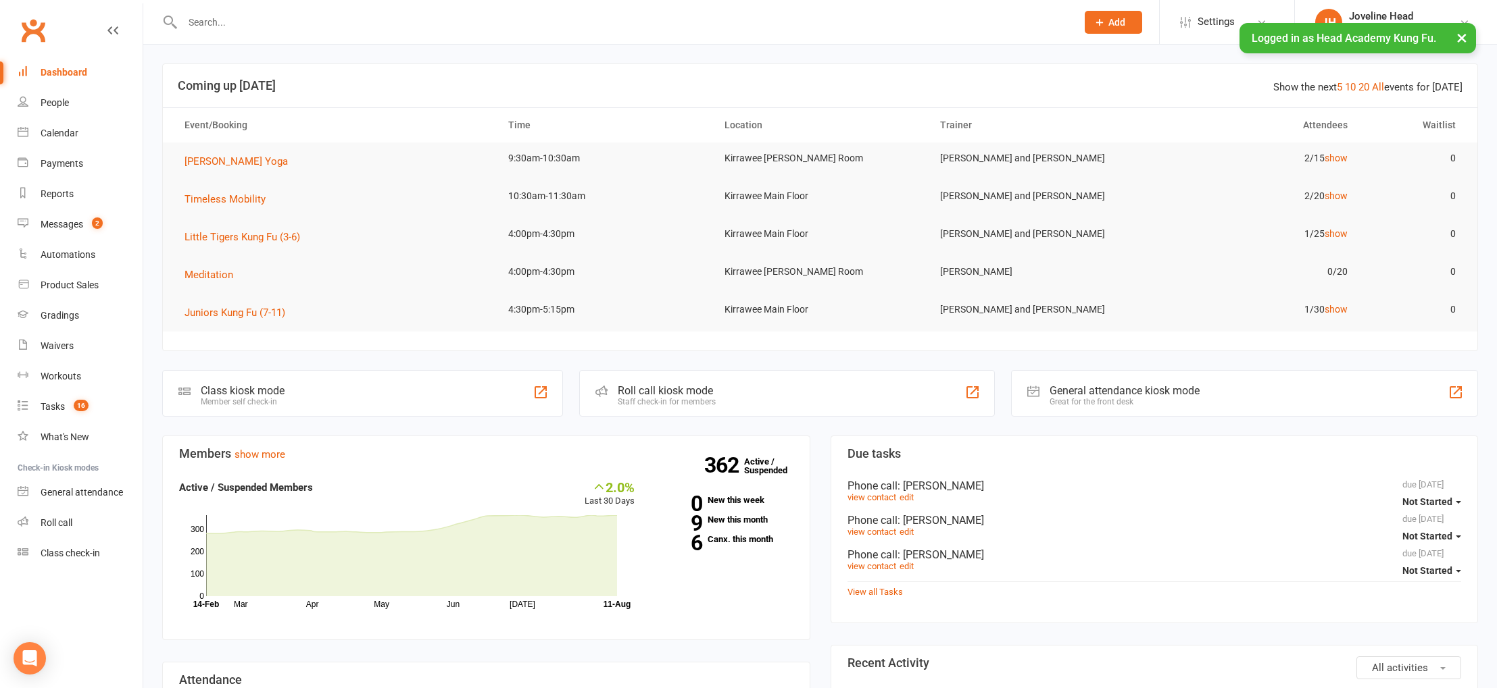
click at [261, 27] on input "text" at bounding box center [622, 22] width 888 height 19
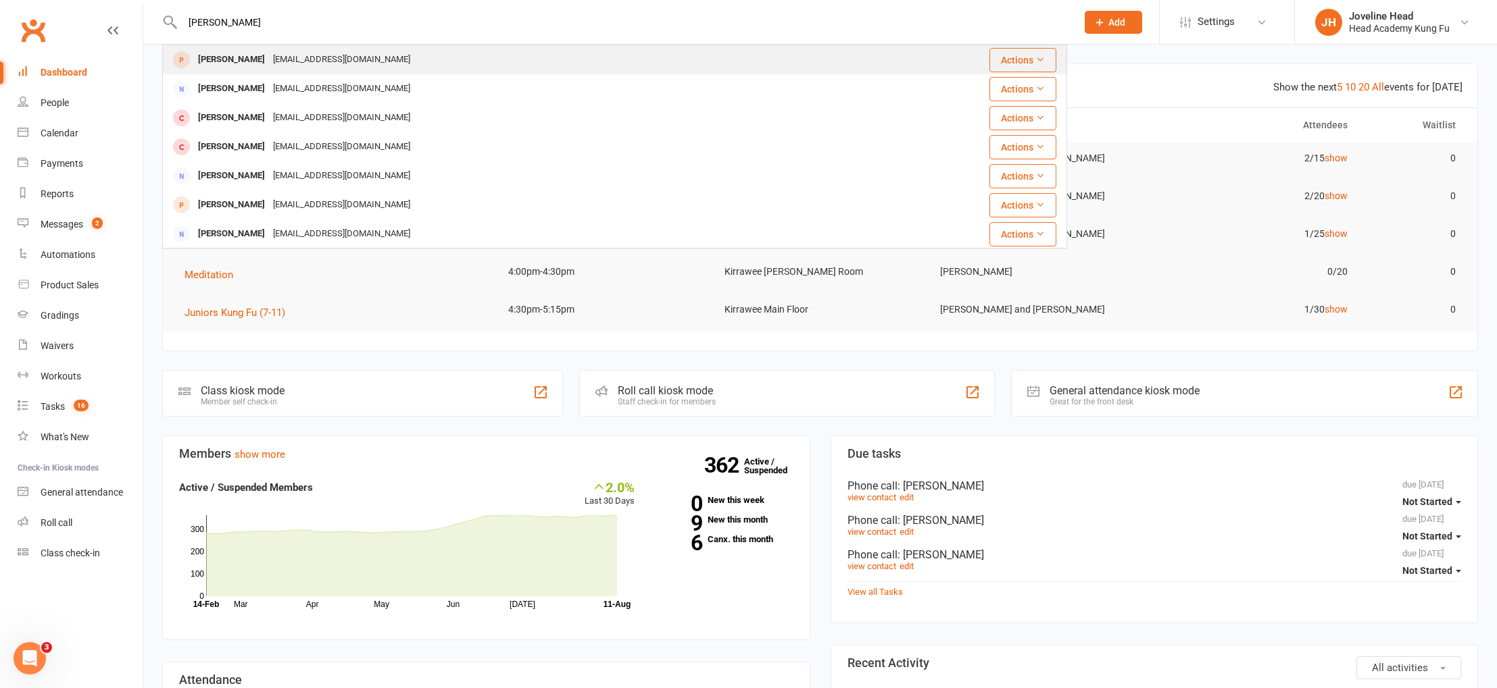
type input "[PERSON_NAME]"
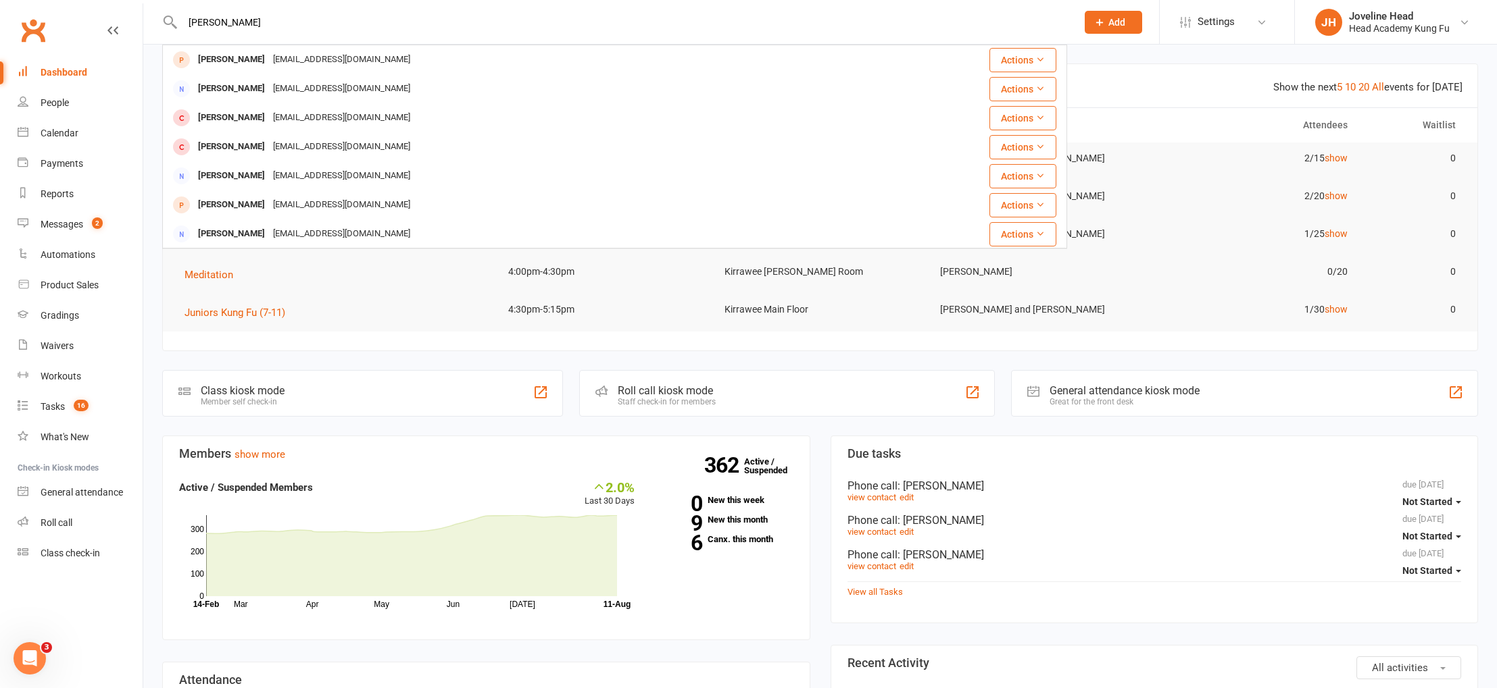
click at [274, 58] on div "[EMAIL_ADDRESS][DOMAIN_NAME]" at bounding box center [341, 60] width 145 height 20
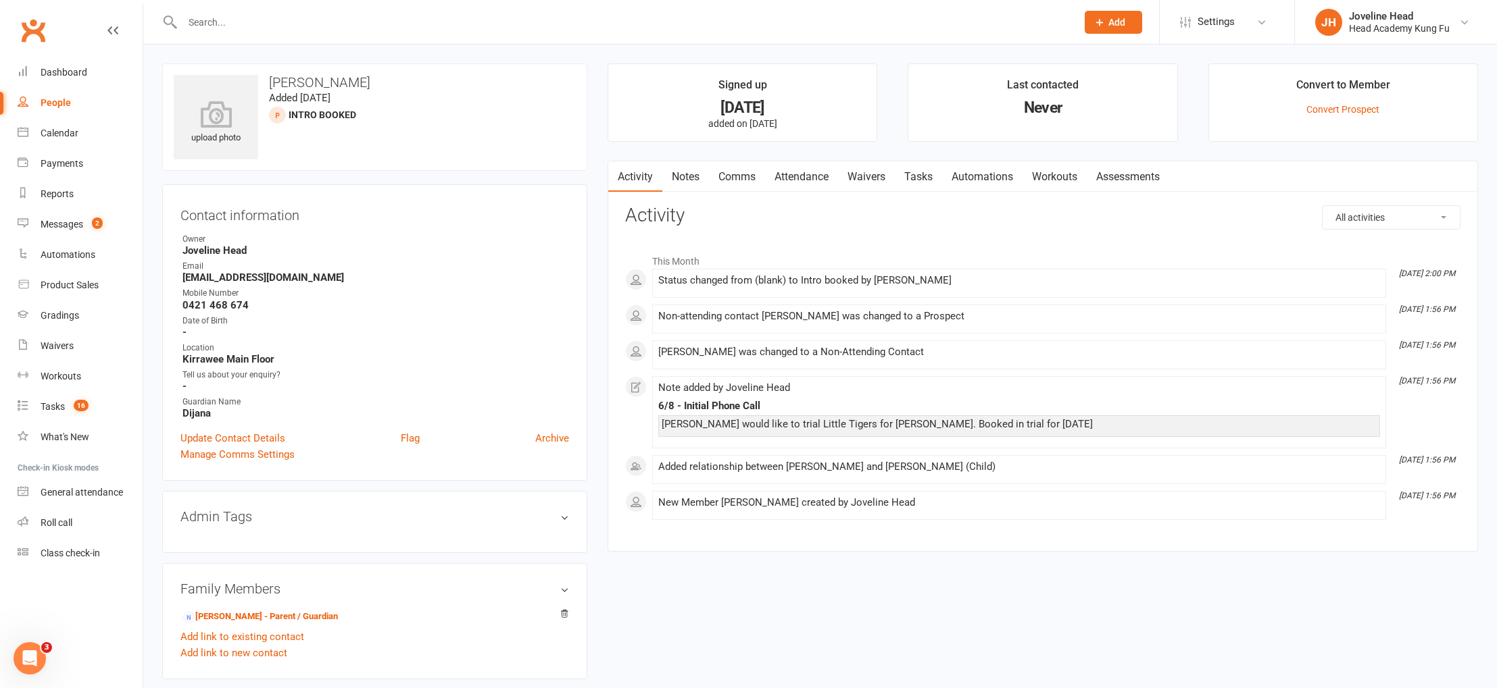
click at [695, 177] on link "Notes" at bounding box center [685, 176] width 47 height 31
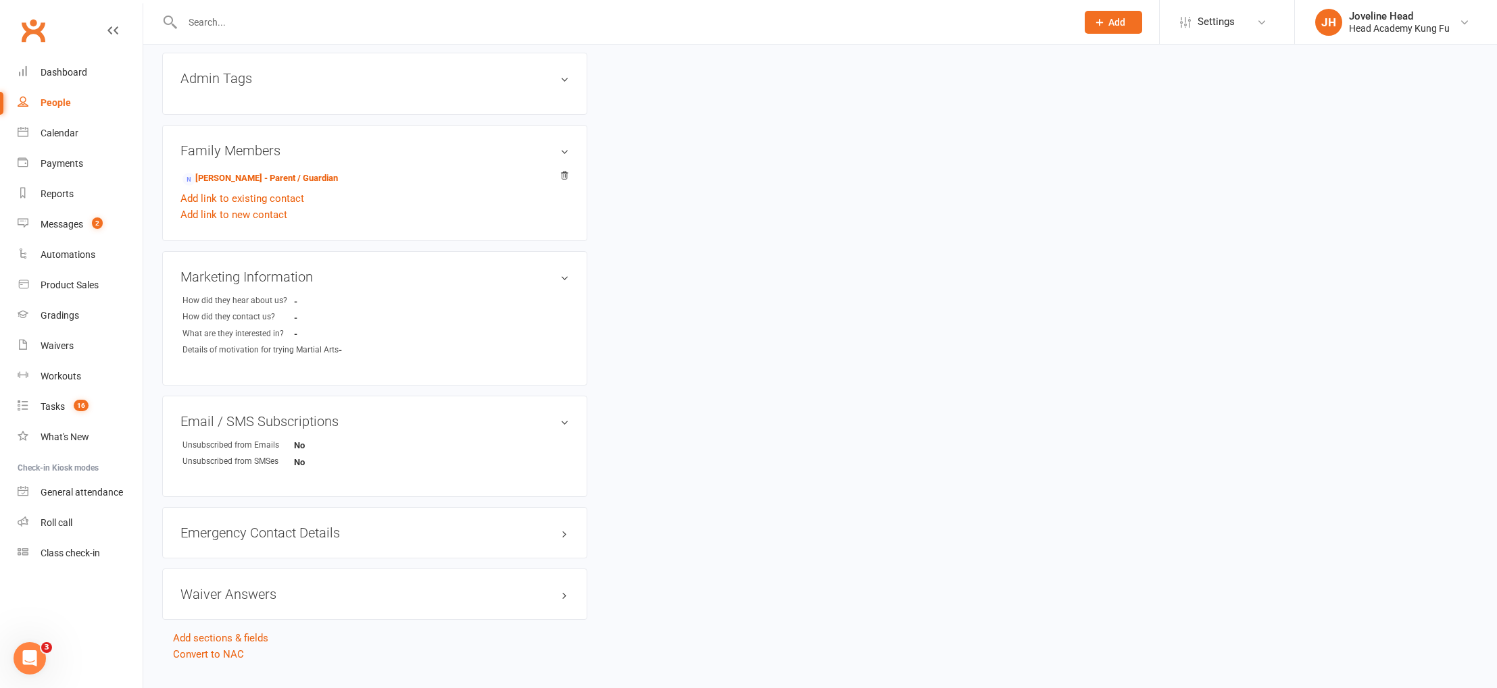
scroll to position [419, 0]
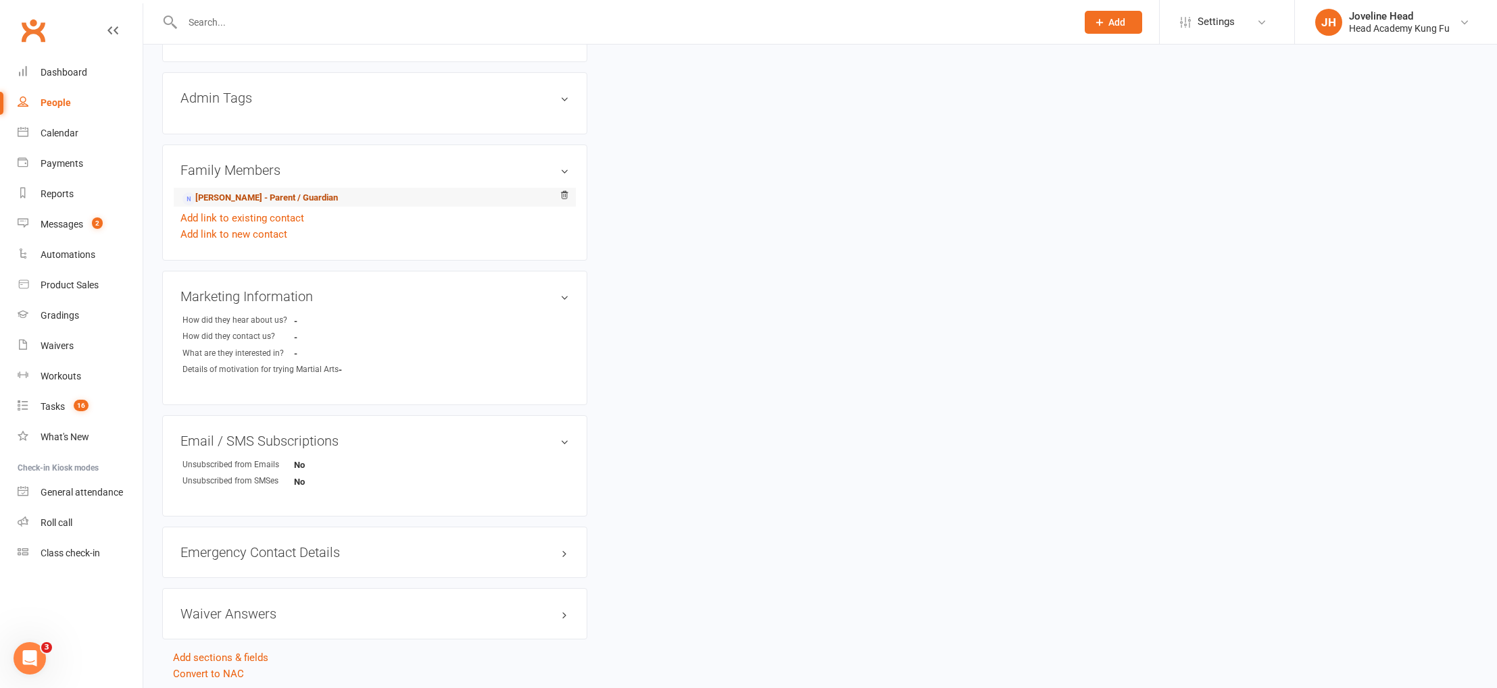
click at [274, 193] on link "[PERSON_NAME] - Parent / Guardian" at bounding box center [259, 198] width 155 height 14
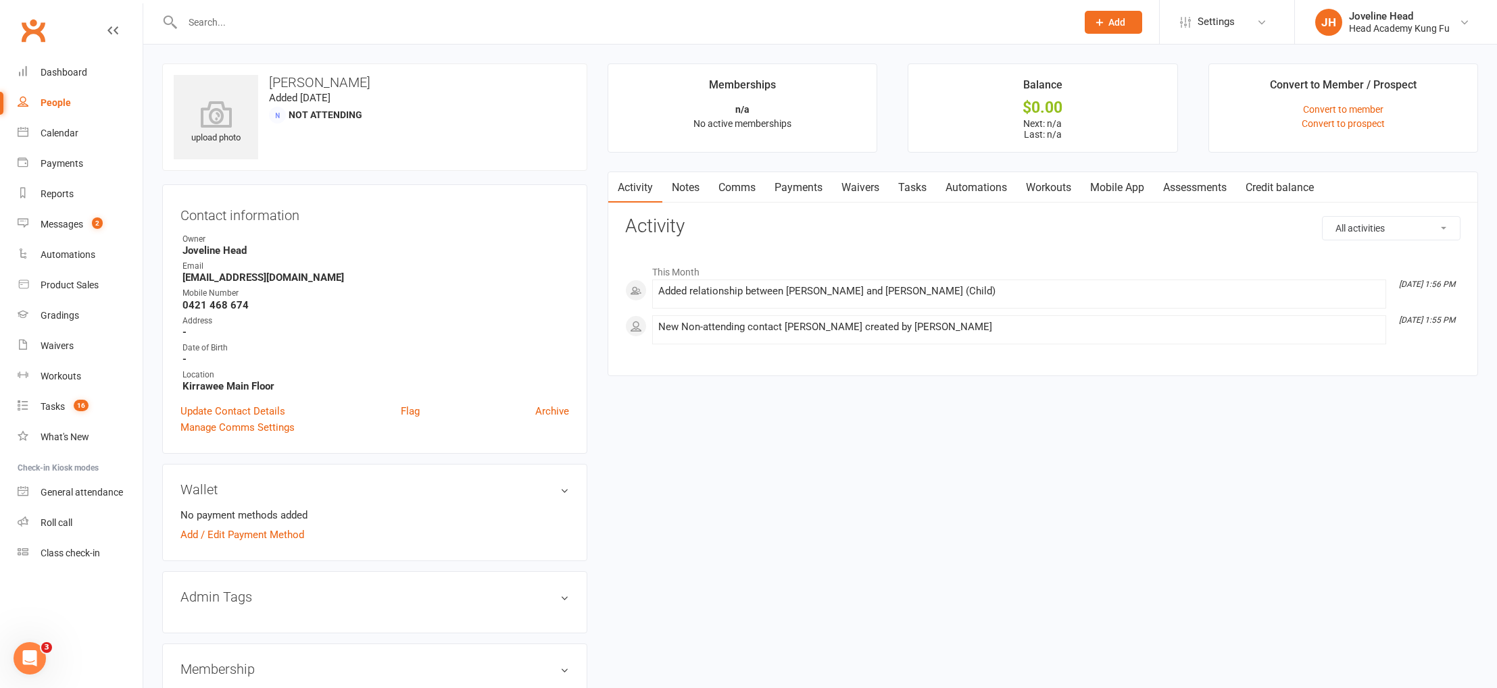
click at [684, 182] on link "Notes" at bounding box center [685, 187] width 47 height 31
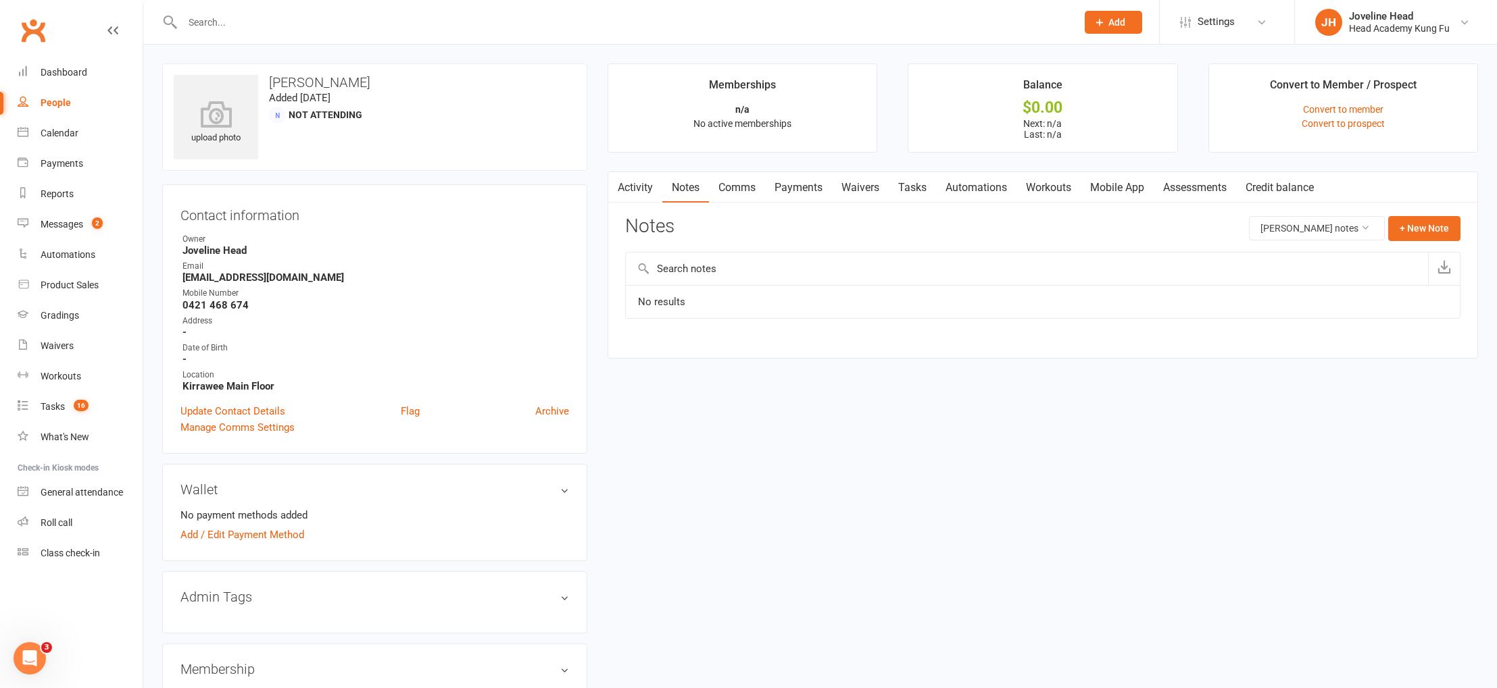
click at [759, 190] on link "Comms" at bounding box center [737, 187] width 56 height 31
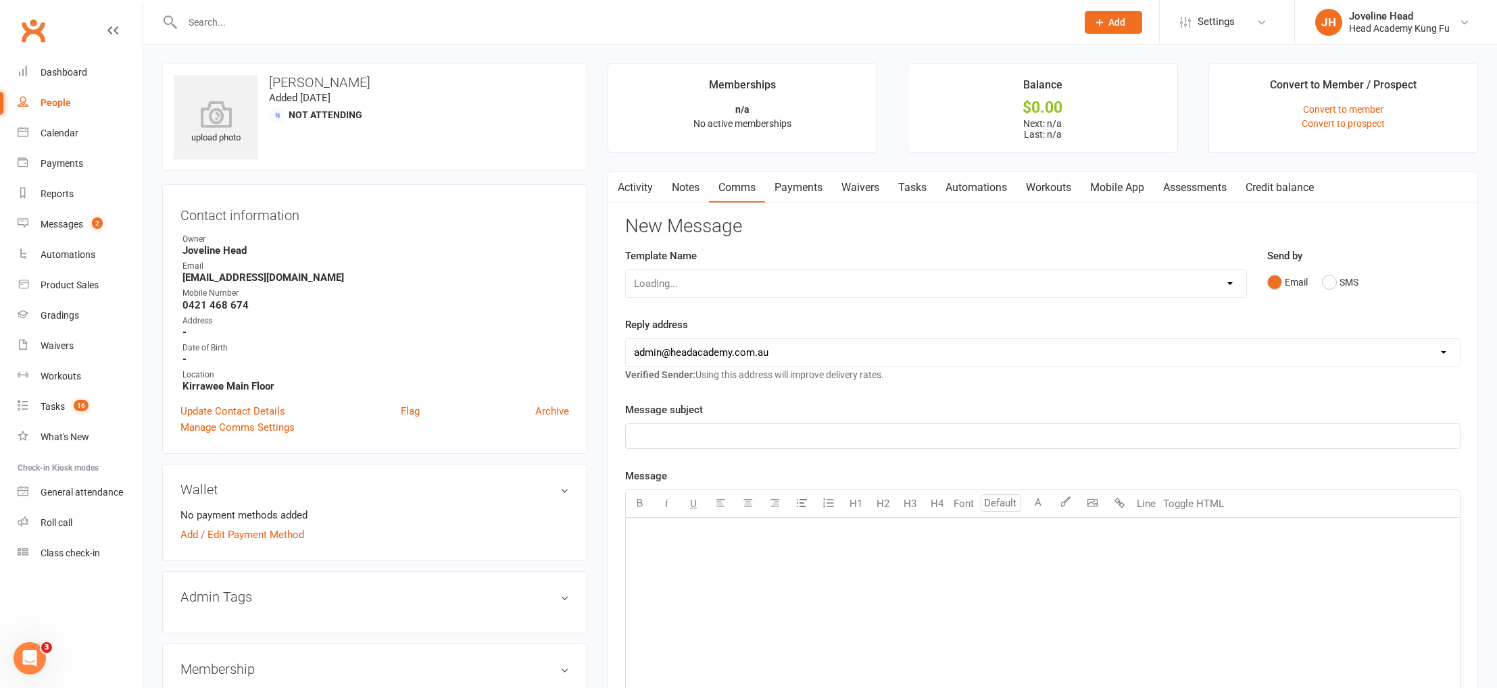
click at [805, 188] on link "Payments" at bounding box center [798, 187] width 67 height 31
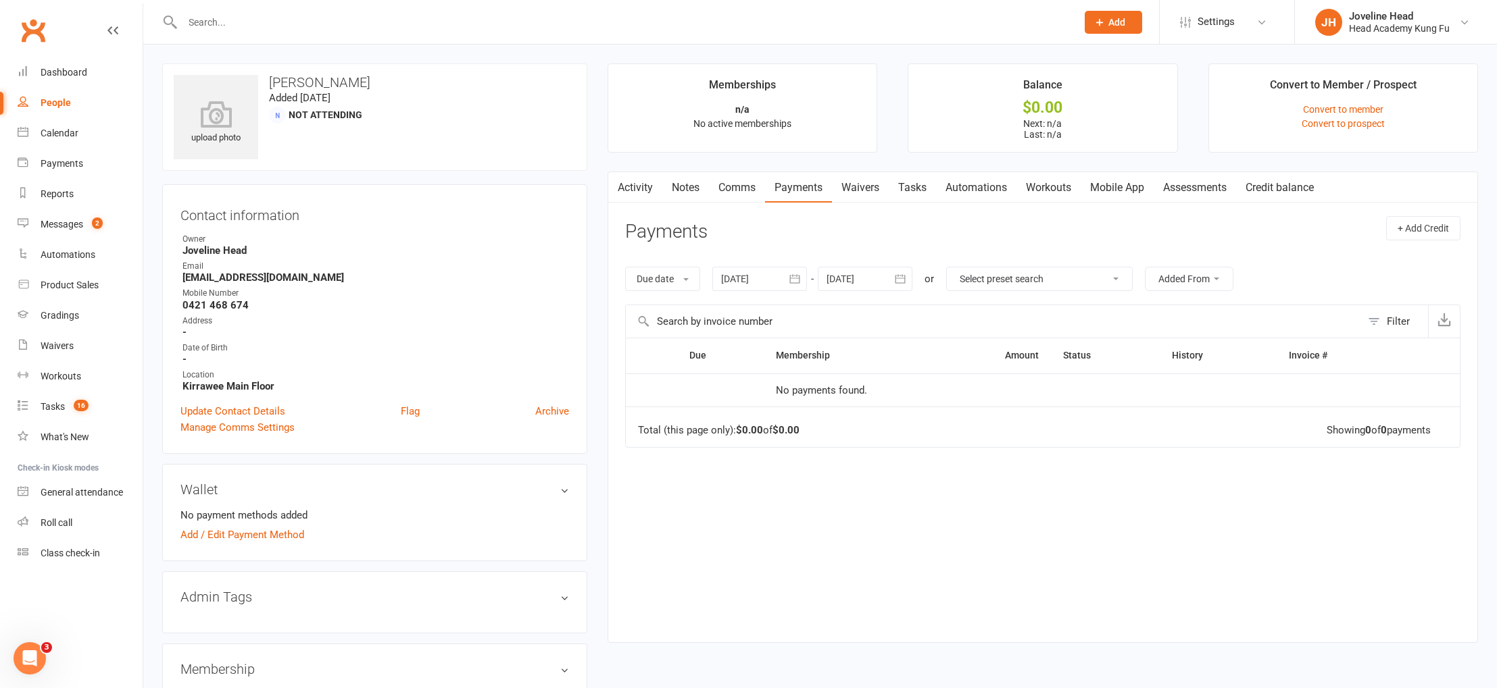
click at [863, 186] on link "Waivers" at bounding box center [860, 187] width 57 height 31
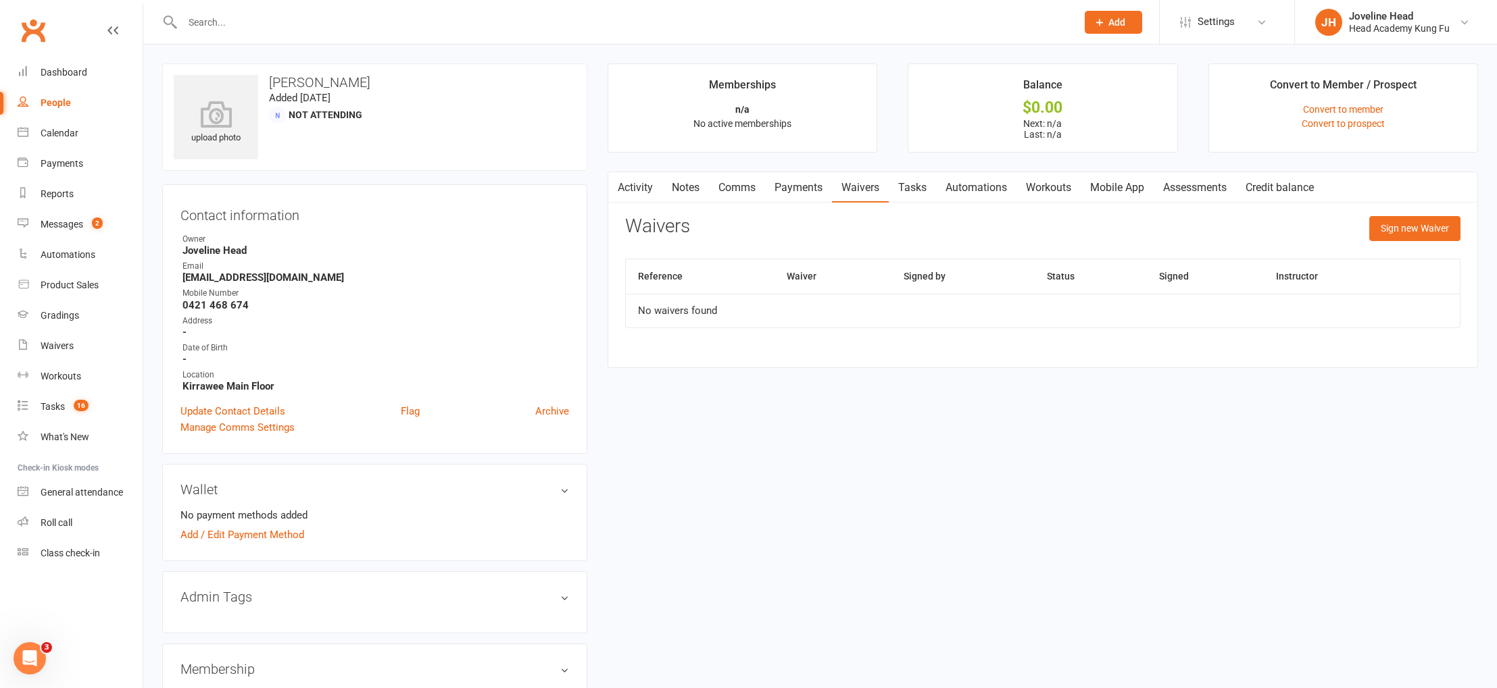
click at [918, 186] on link "Tasks" at bounding box center [911, 187] width 47 height 31
click at [53, 130] on div "Calendar" at bounding box center [60, 133] width 38 height 11
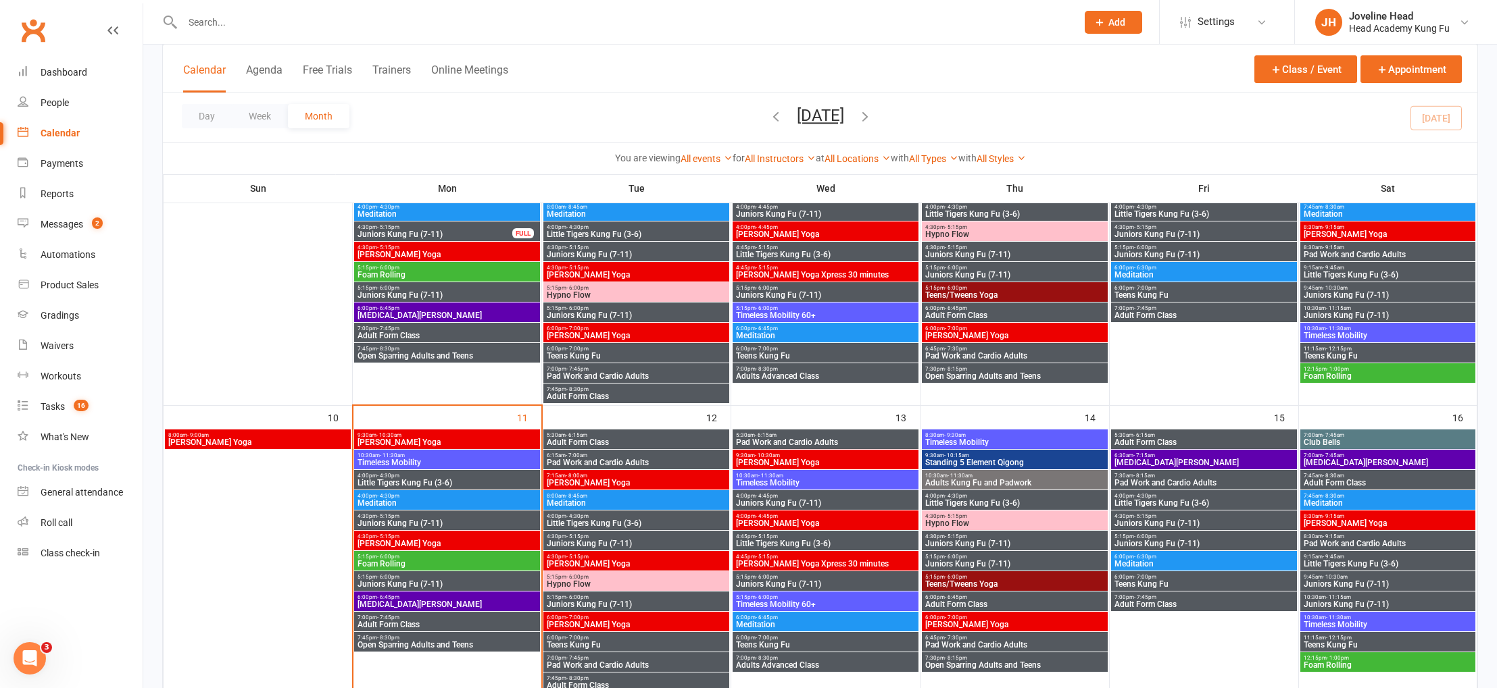
scroll to position [459, 0]
click at [598, 519] on span "Little Tigers Kung Fu (3-6)" at bounding box center [636, 523] width 180 height 8
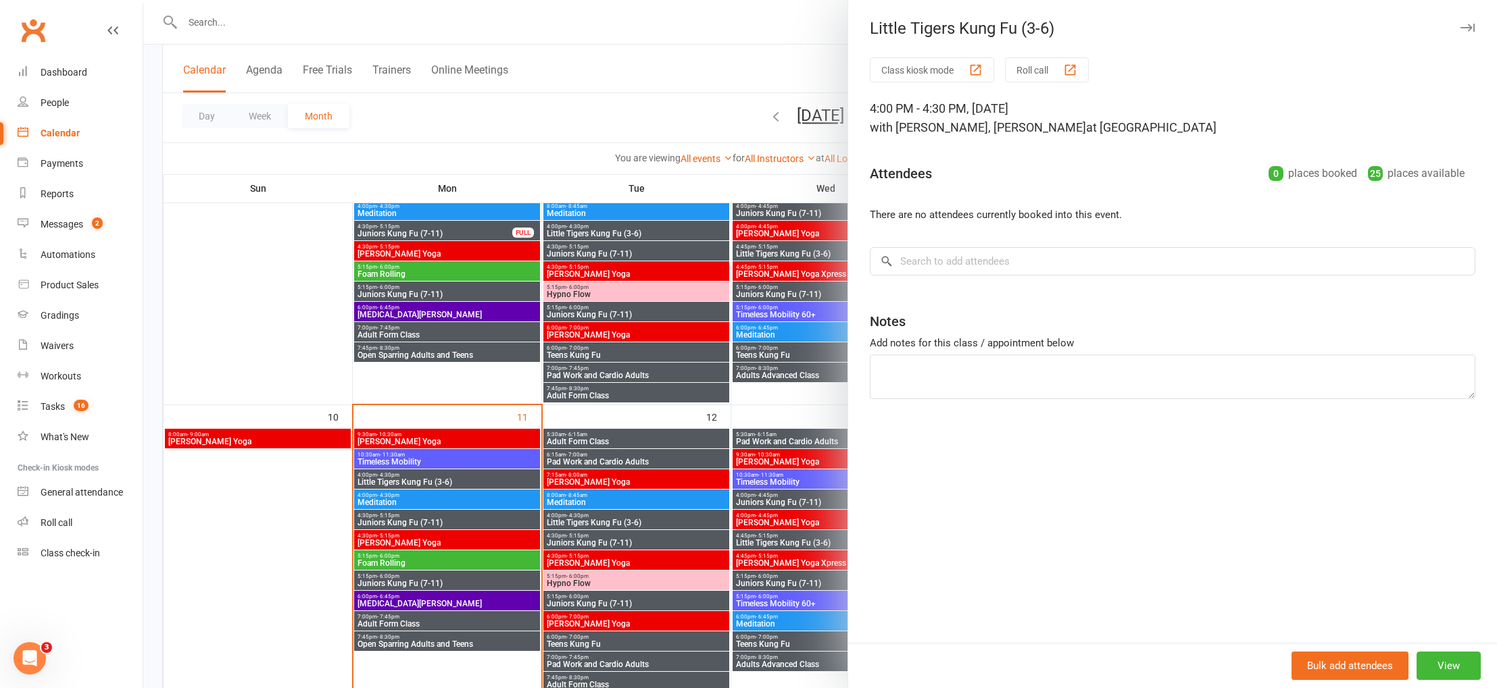
click at [736, 66] on div at bounding box center [819, 344] width 1353 height 688
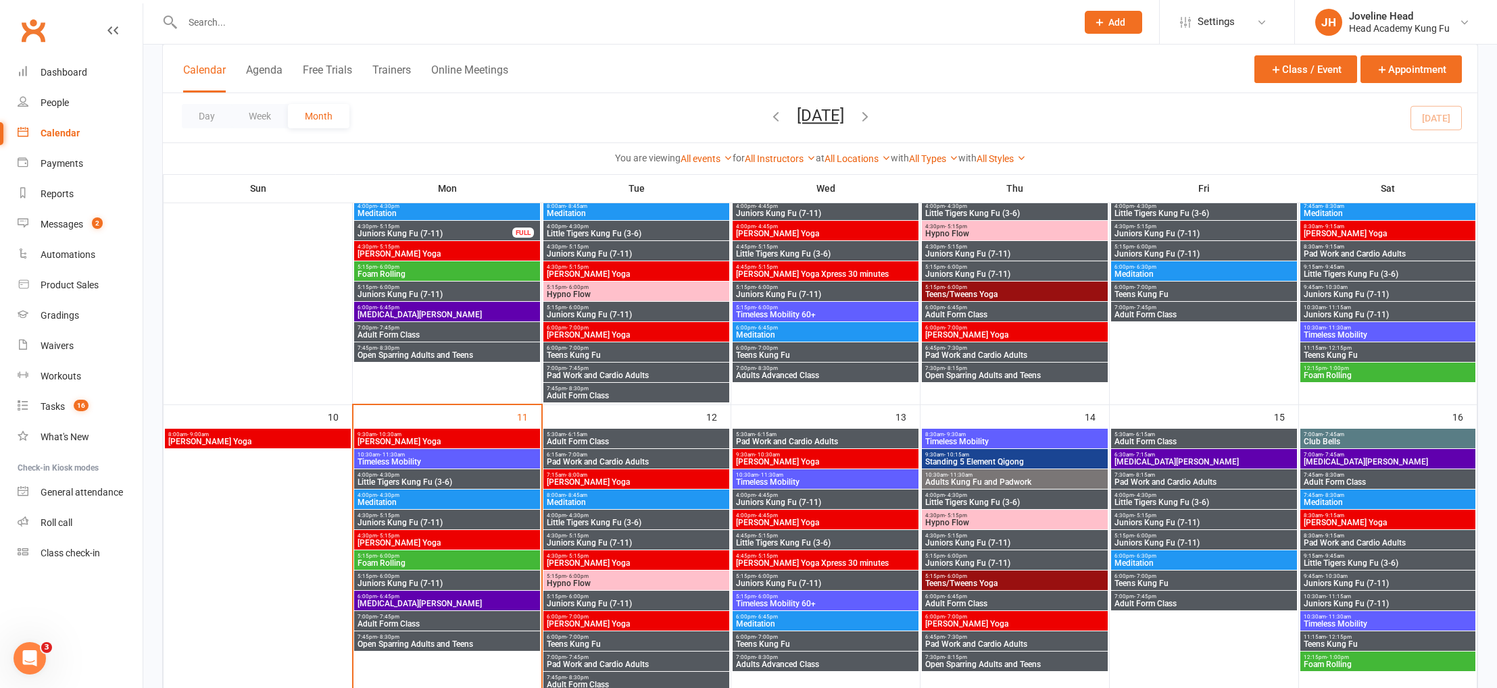
click at [784, 537] on span "4:45pm - 5:15pm" at bounding box center [825, 536] width 180 height 6
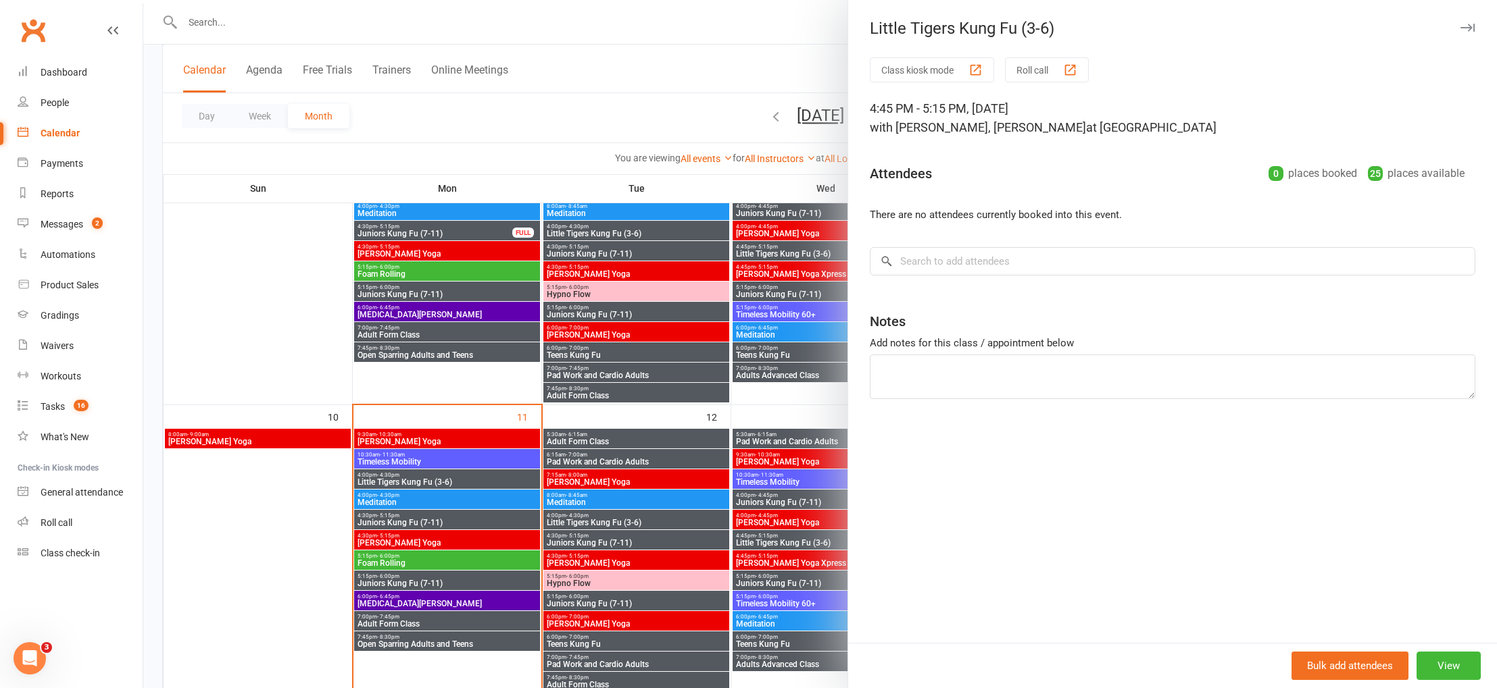
click at [659, 54] on div at bounding box center [819, 344] width 1353 height 688
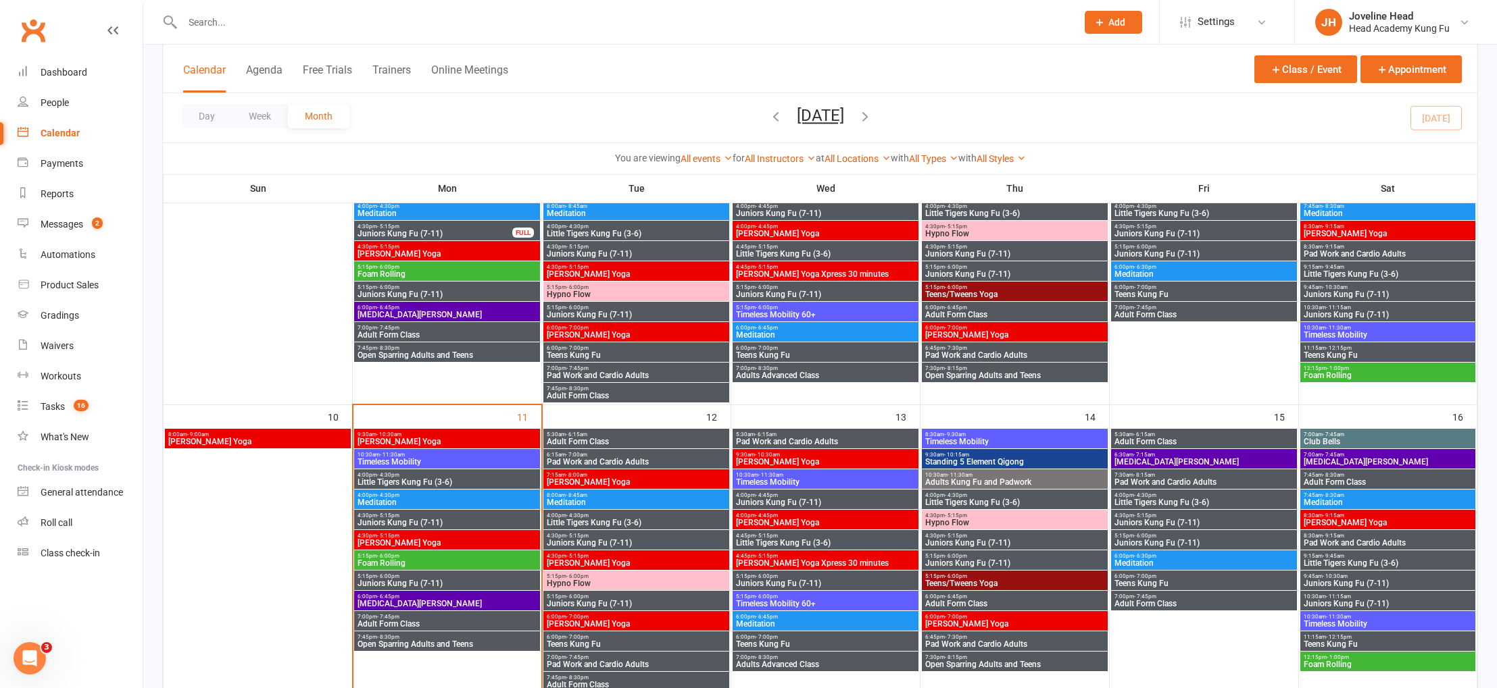
click at [395, 26] on input "text" at bounding box center [622, 22] width 888 height 19
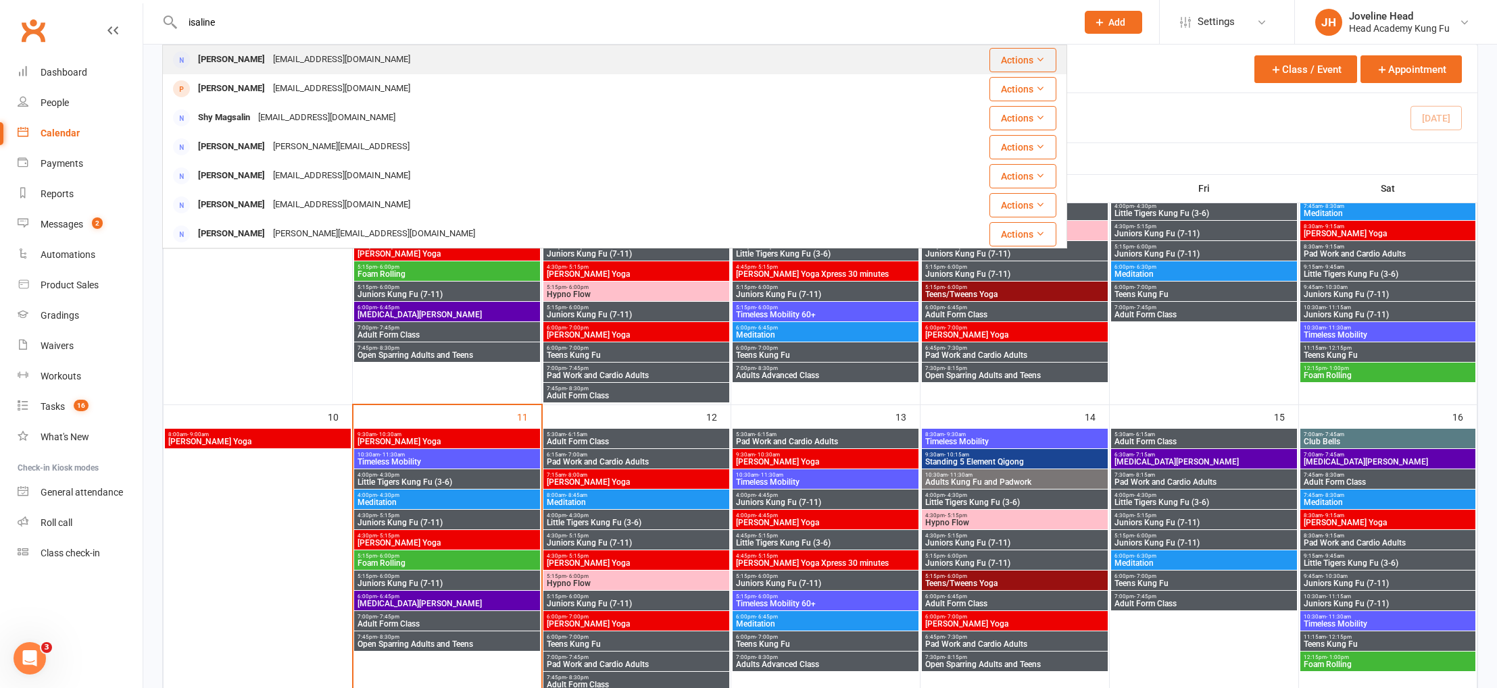
type input "isaline"
click at [357, 65] on div "[EMAIL_ADDRESS][DOMAIN_NAME]" at bounding box center [341, 60] width 145 height 20
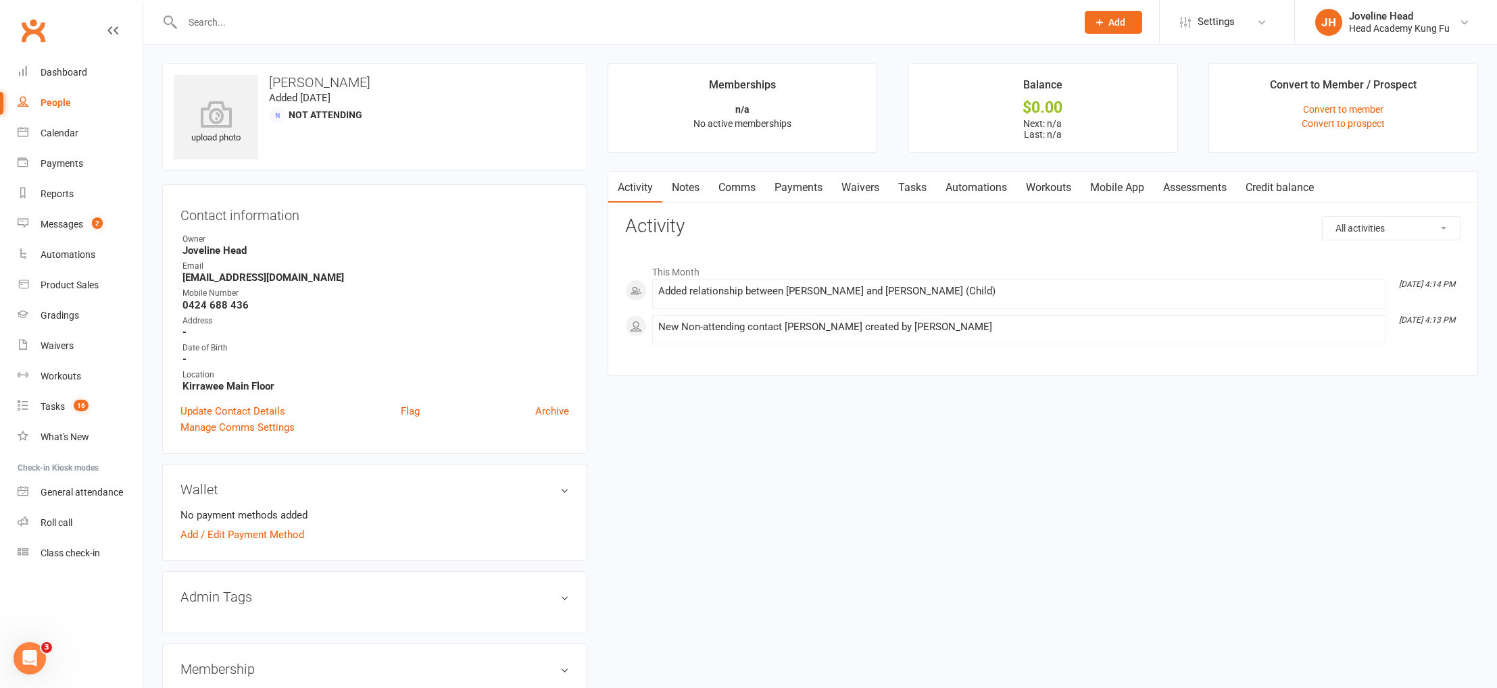
click at [693, 187] on link "Notes" at bounding box center [685, 187] width 47 height 31
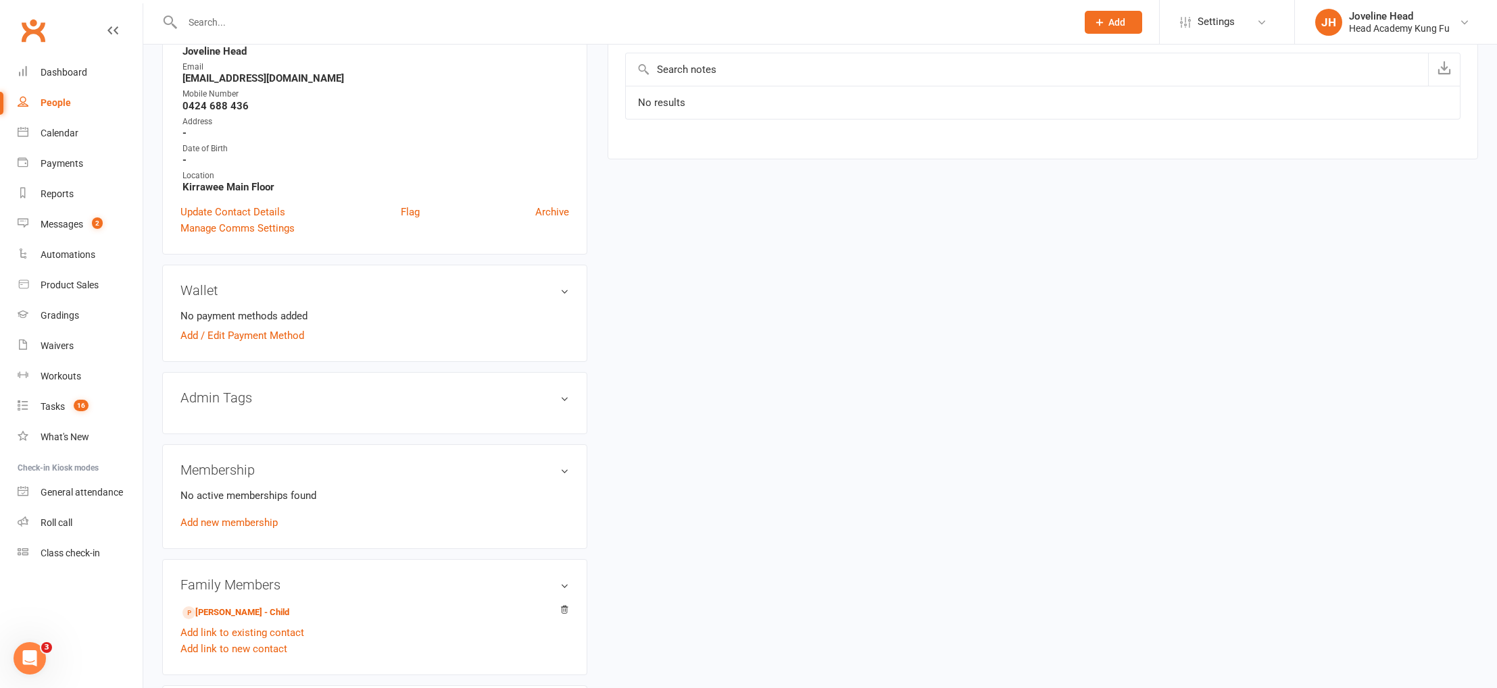
scroll to position [201, 0]
click at [241, 606] on link "[PERSON_NAME] - Child" at bounding box center [235, 612] width 107 height 14
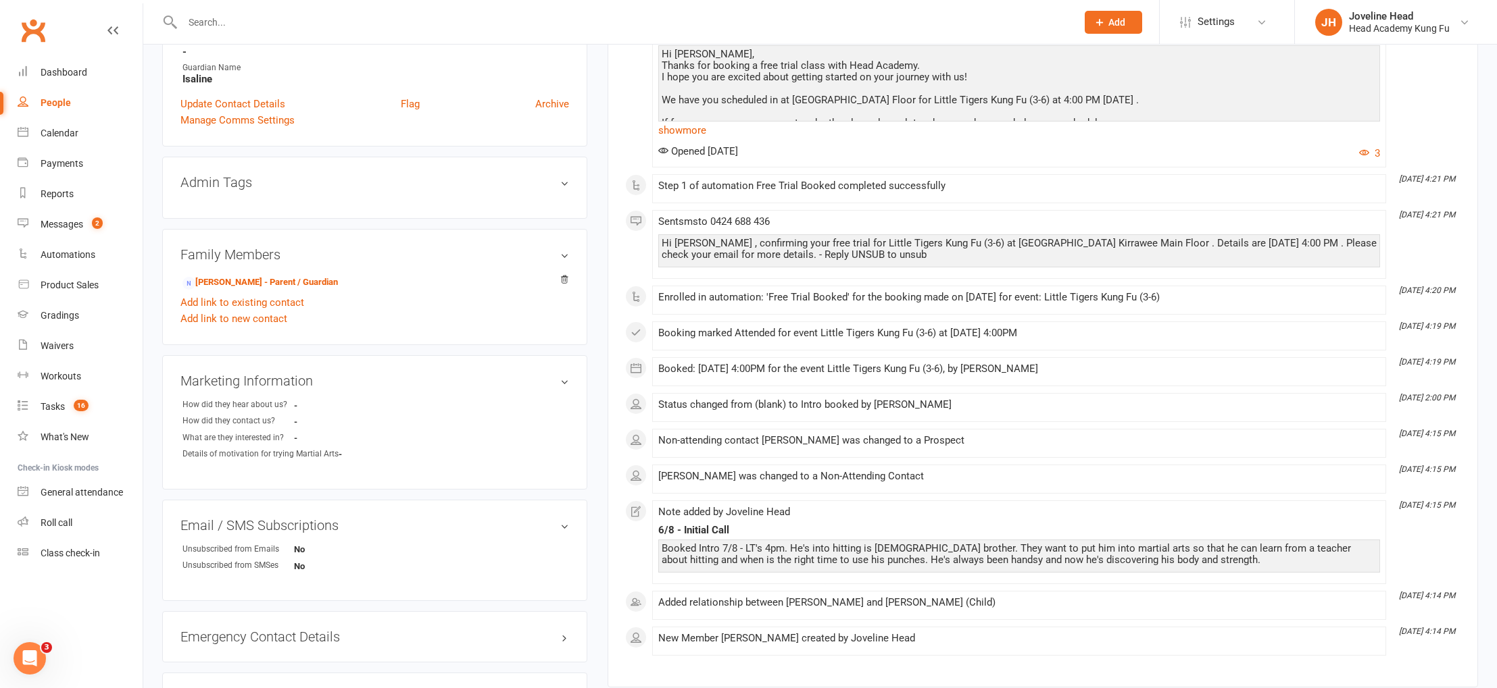
scroll to position [464, 0]
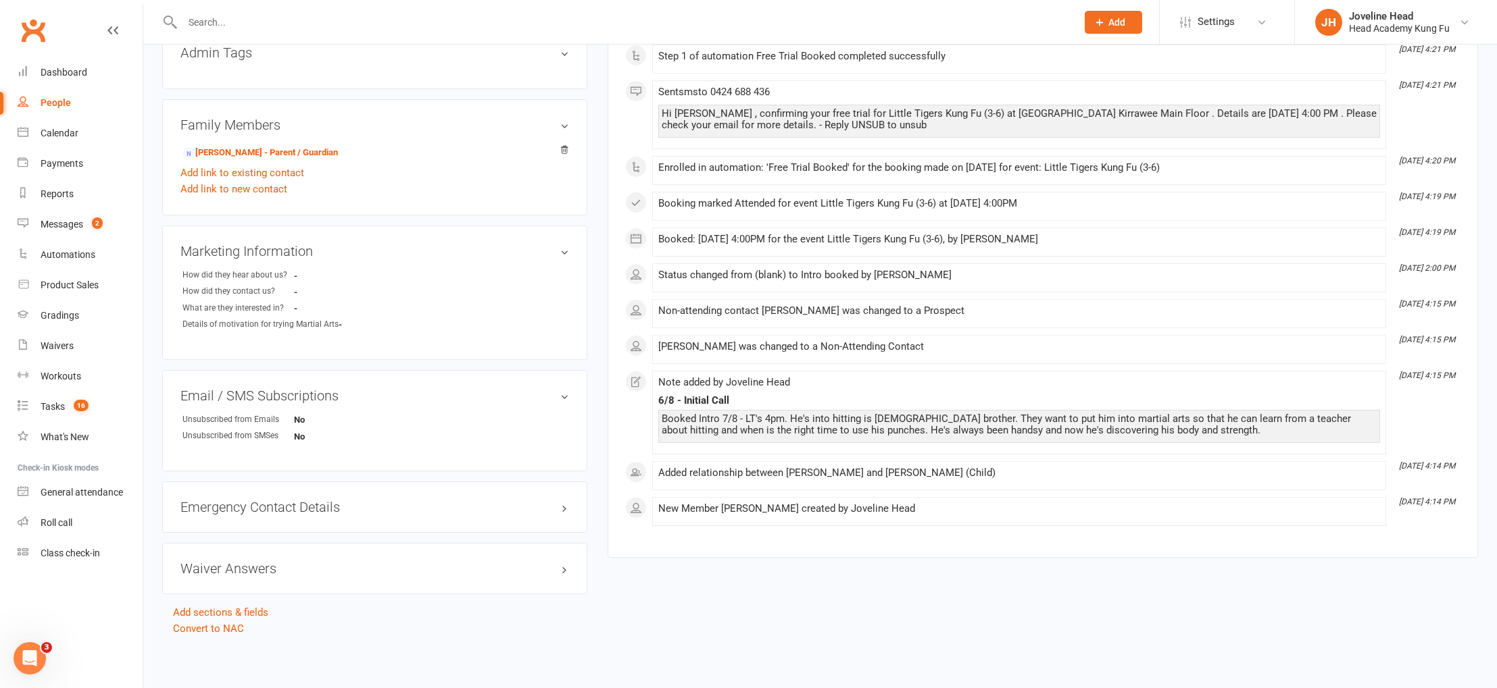
click at [286, 27] on input "text" at bounding box center [622, 22] width 888 height 19
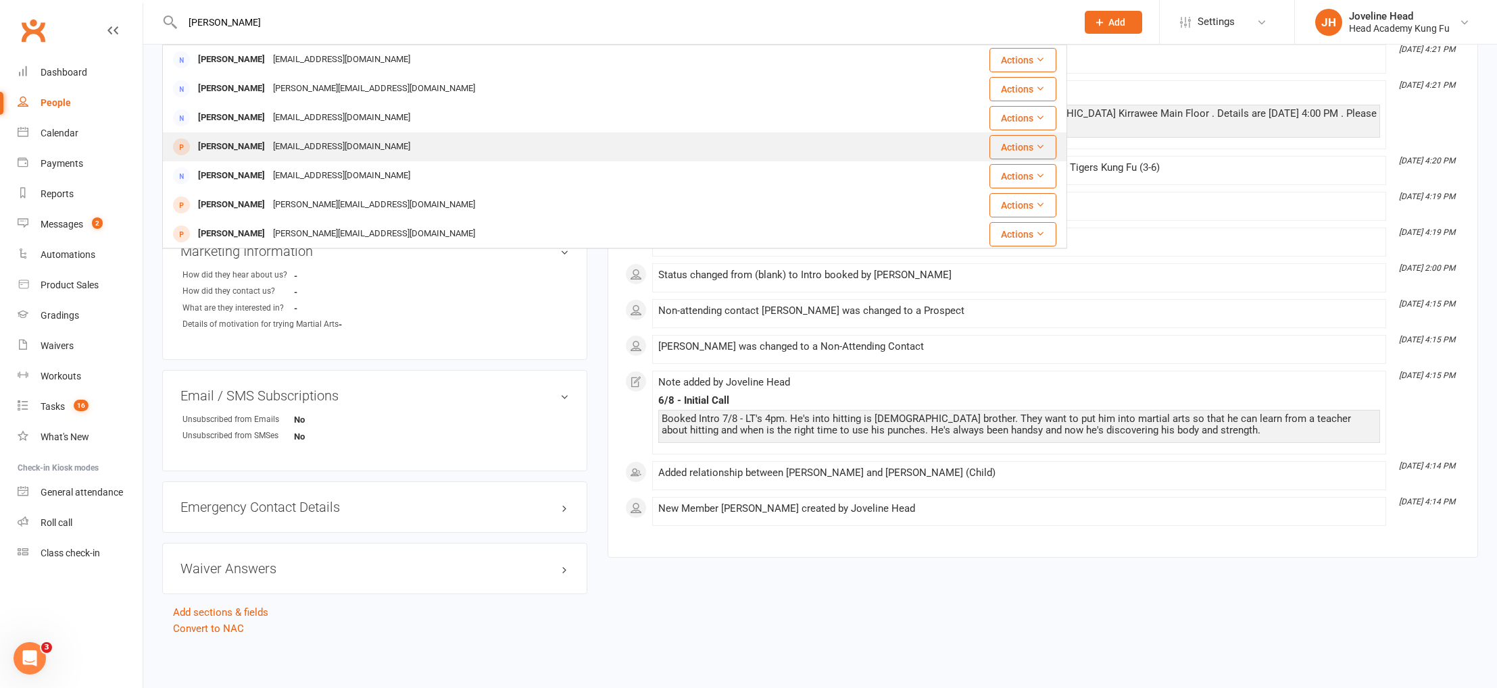
type input "[PERSON_NAME]"
click at [249, 146] on div "[PERSON_NAME]" at bounding box center [231, 147] width 75 height 20
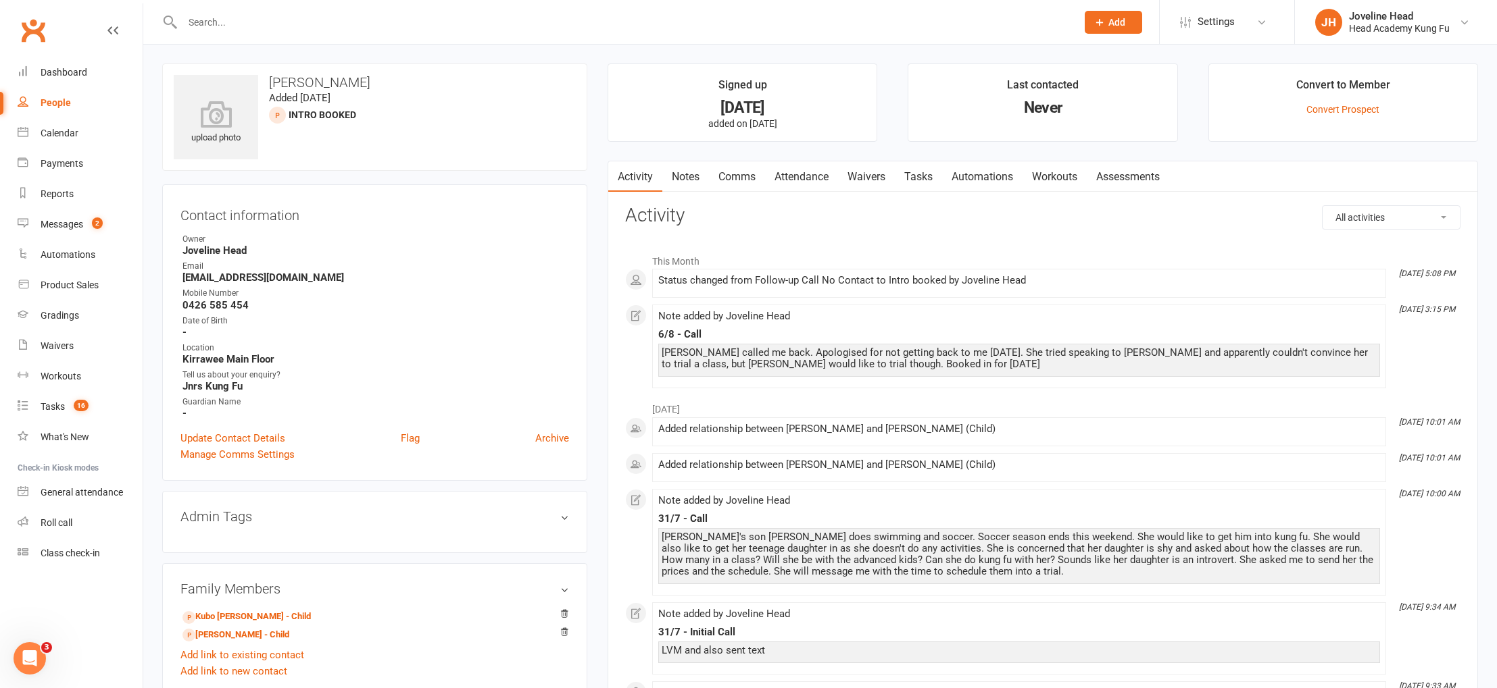
click at [682, 180] on link "Notes" at bounding box center [685, 176] width 47 height 31
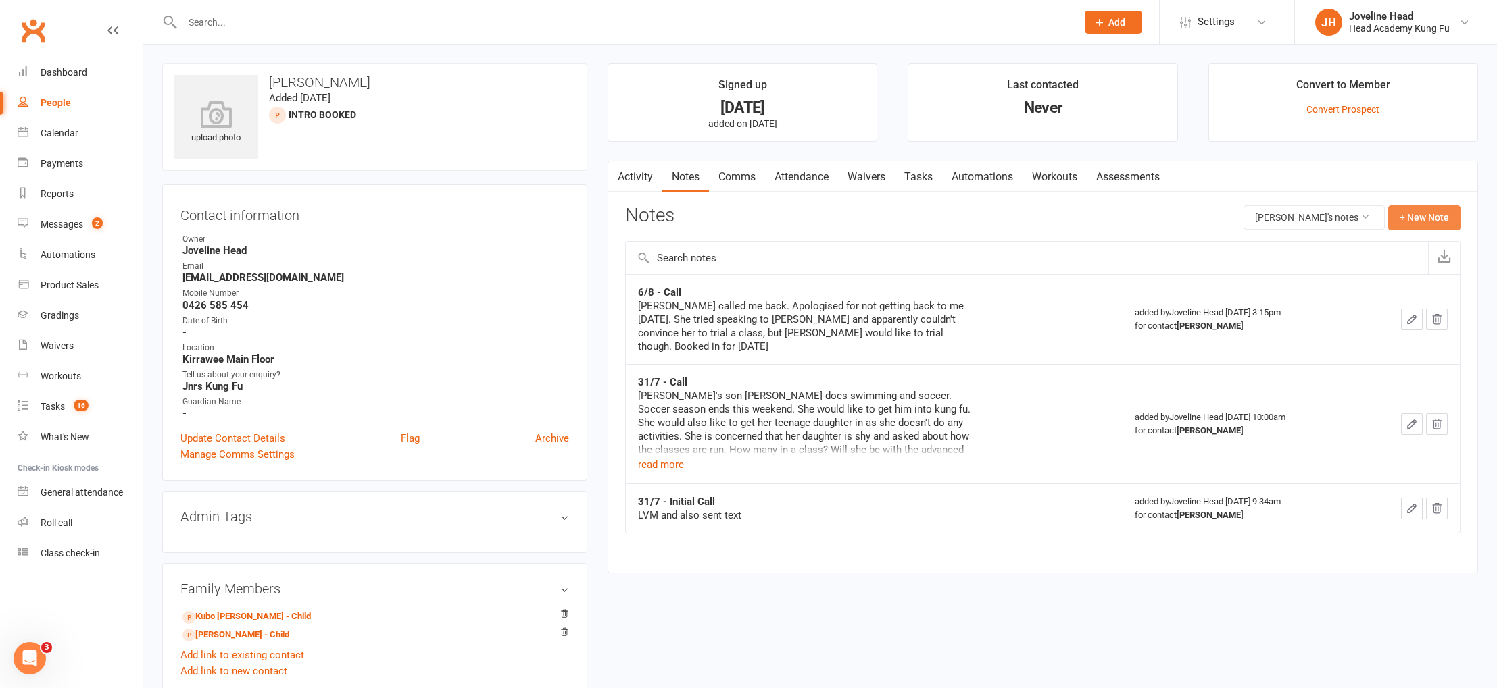
click at [1423, 214] on button "+ New Note" at bounding box center [1424, 217] width 72 height 24
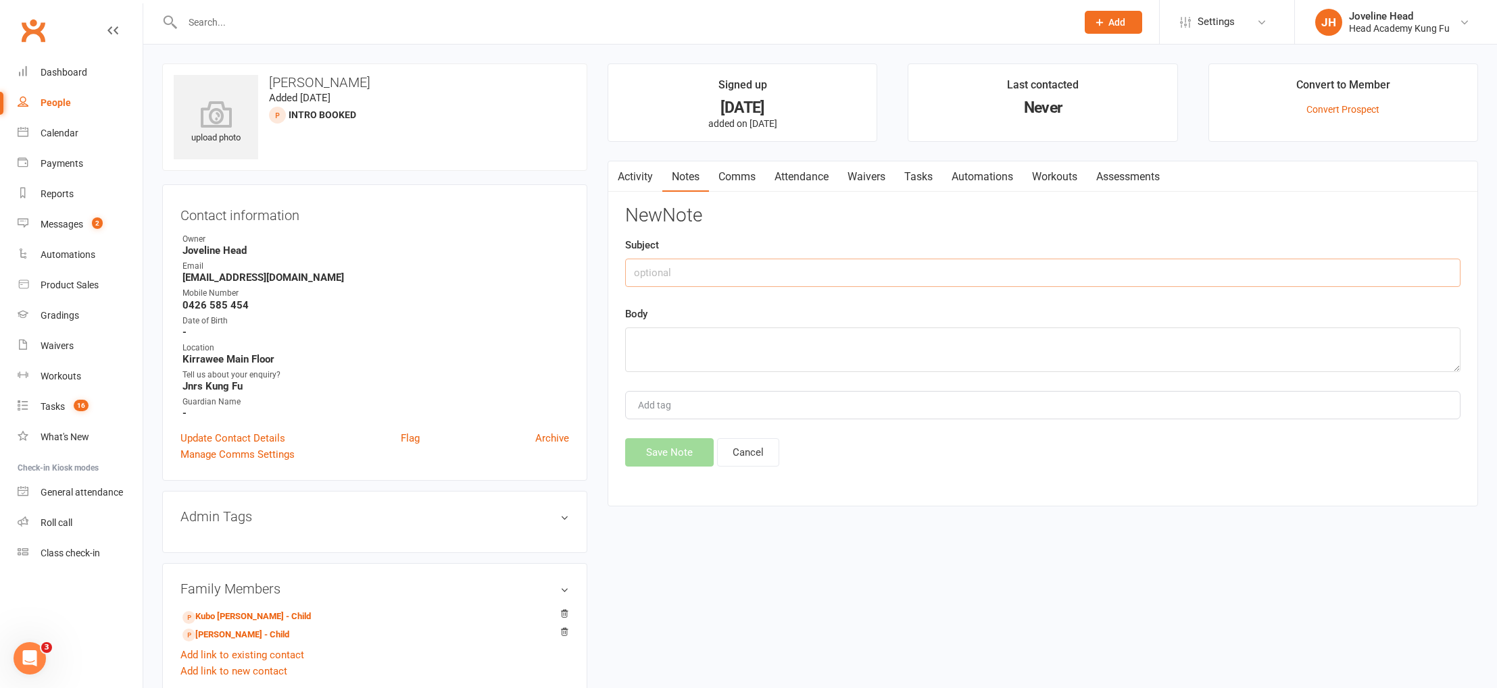
click at [675, 278] on input "text" at bounding box center [1042, 273] width 835 height 28
click at [64, 135] on div "Calendar" at bounding box center [60, 133] width 38 height 11
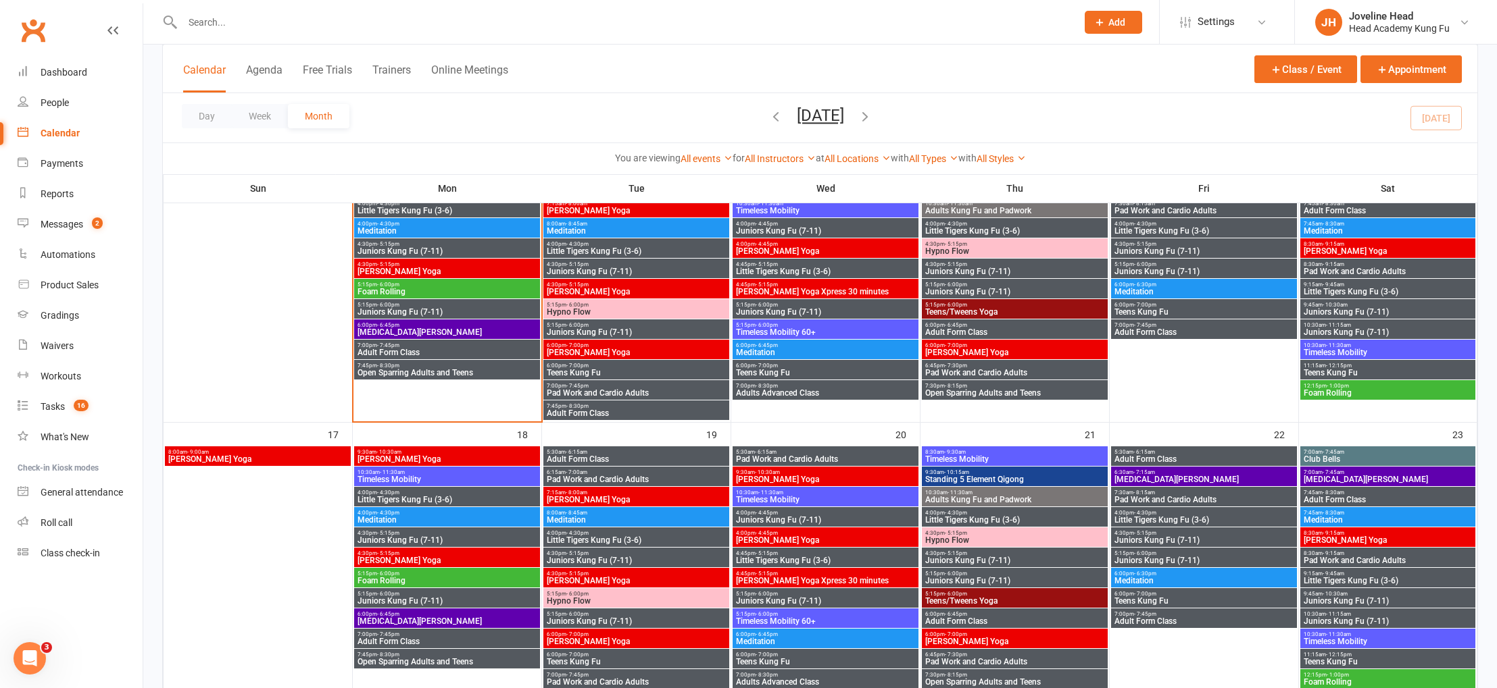
scroll to position [664, 0]
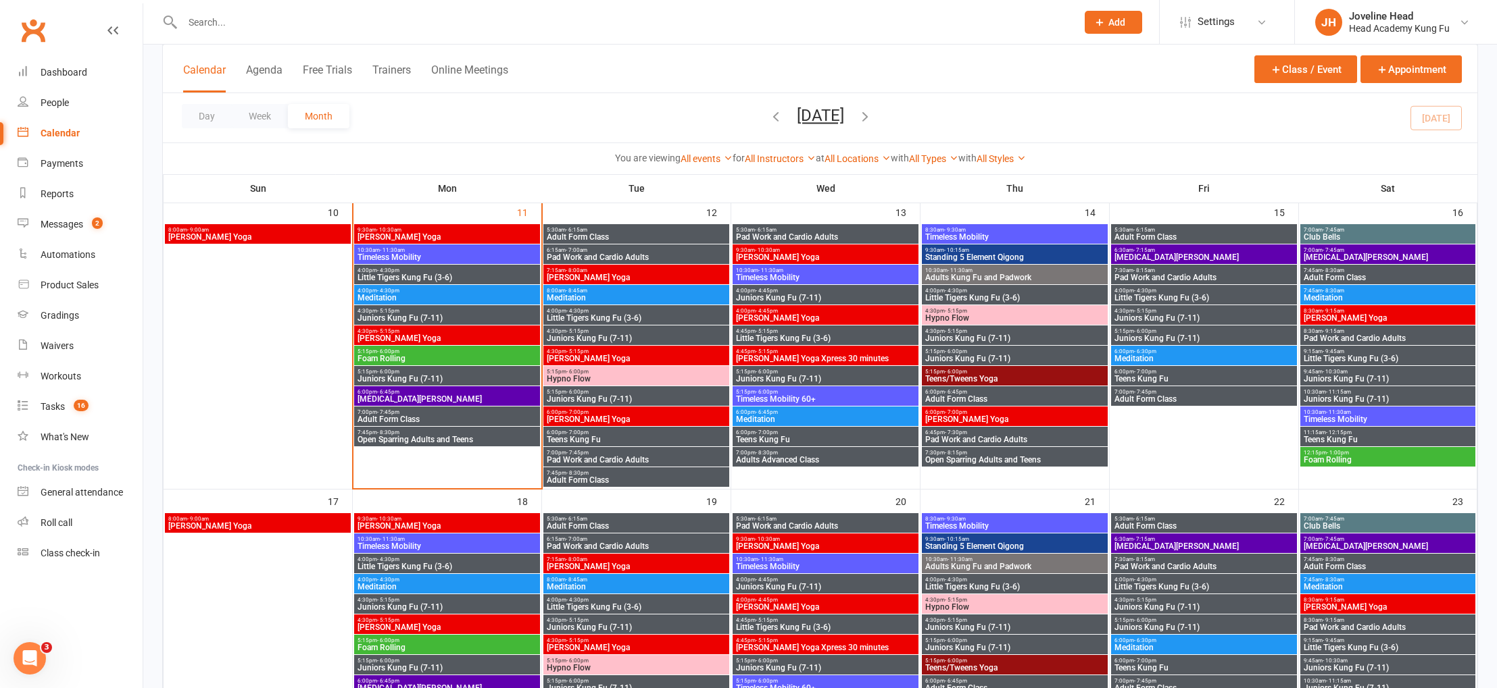
click at [411, 376] on span "Juniors Kung Fu (7-11)" at bounding box center [447, 379] width 180 height 8
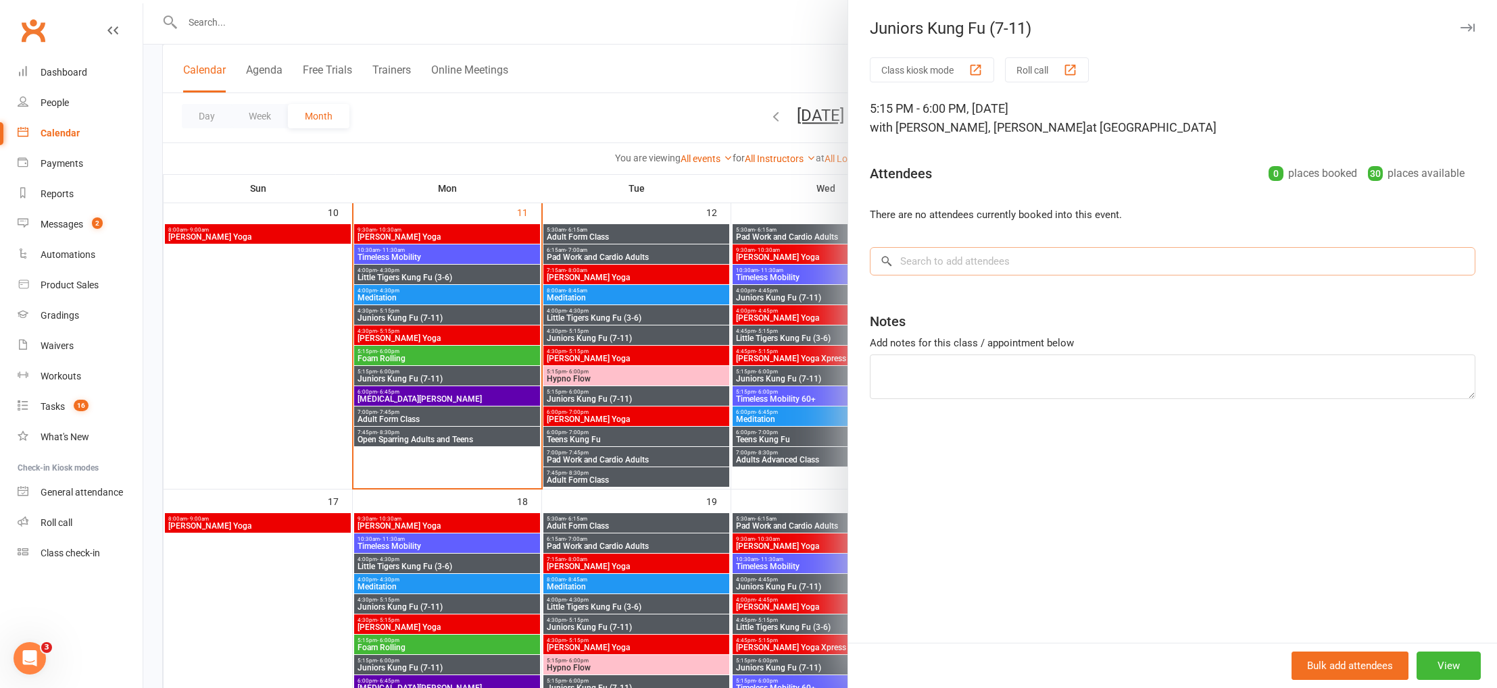
click at [951, 259] on input "search" at bounding box center [1172, 261] width 605 height 28
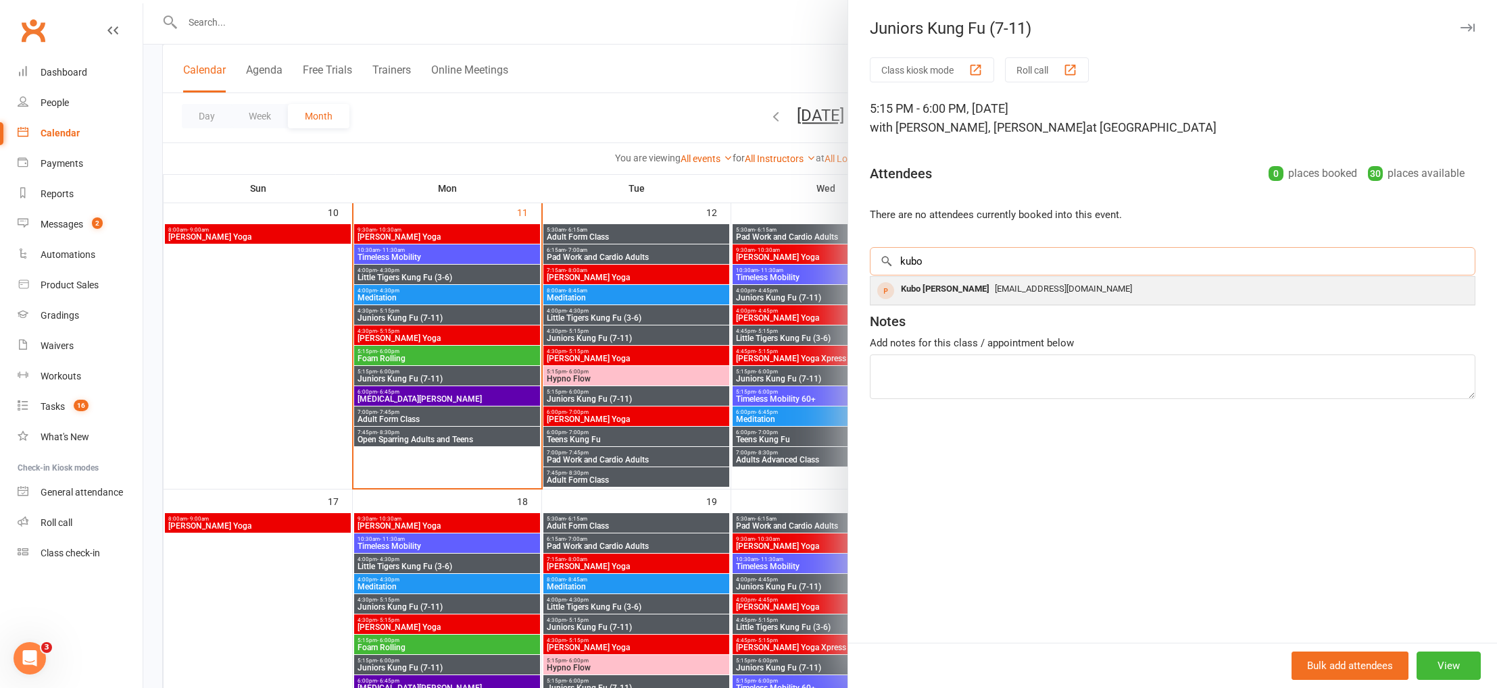
type input "kubo"
click at [995, 291] on span "[EMAIL_ADDRESS][DOMAIN_NAME]" at bounding box center [1063, 289] width 137 height 10
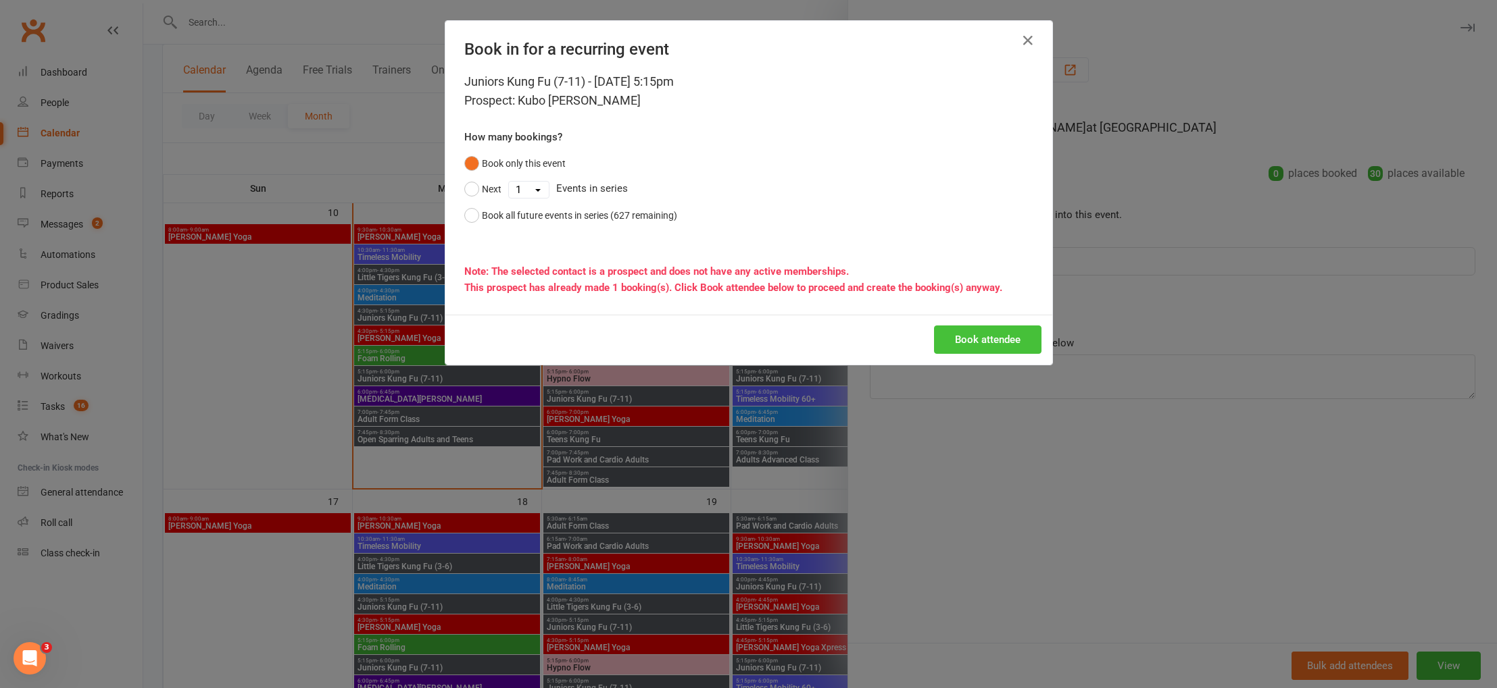
click at [975, 341] on button "Book attendee" at bounding box center [987, 340] width 107 height 28
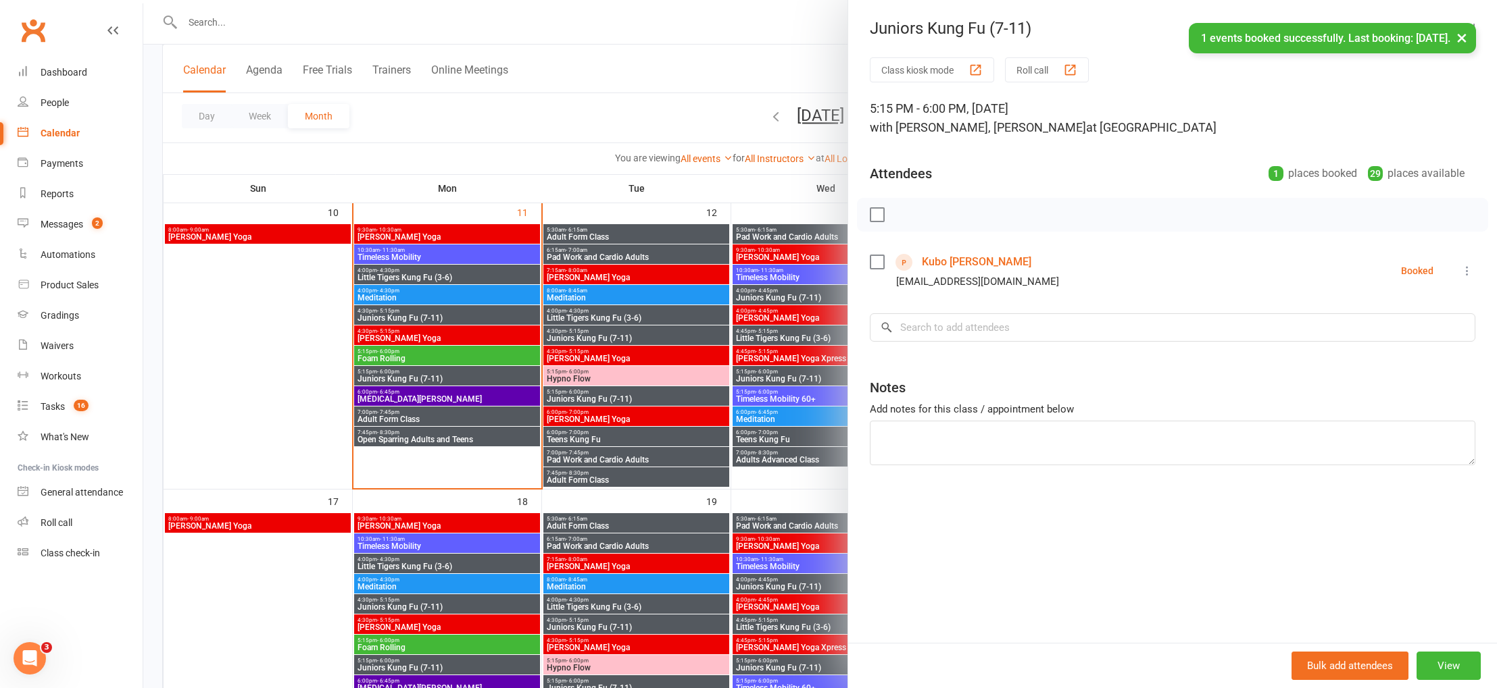
click at [631, 78] on div at bounding box center [819, 344] width 1353 height 688
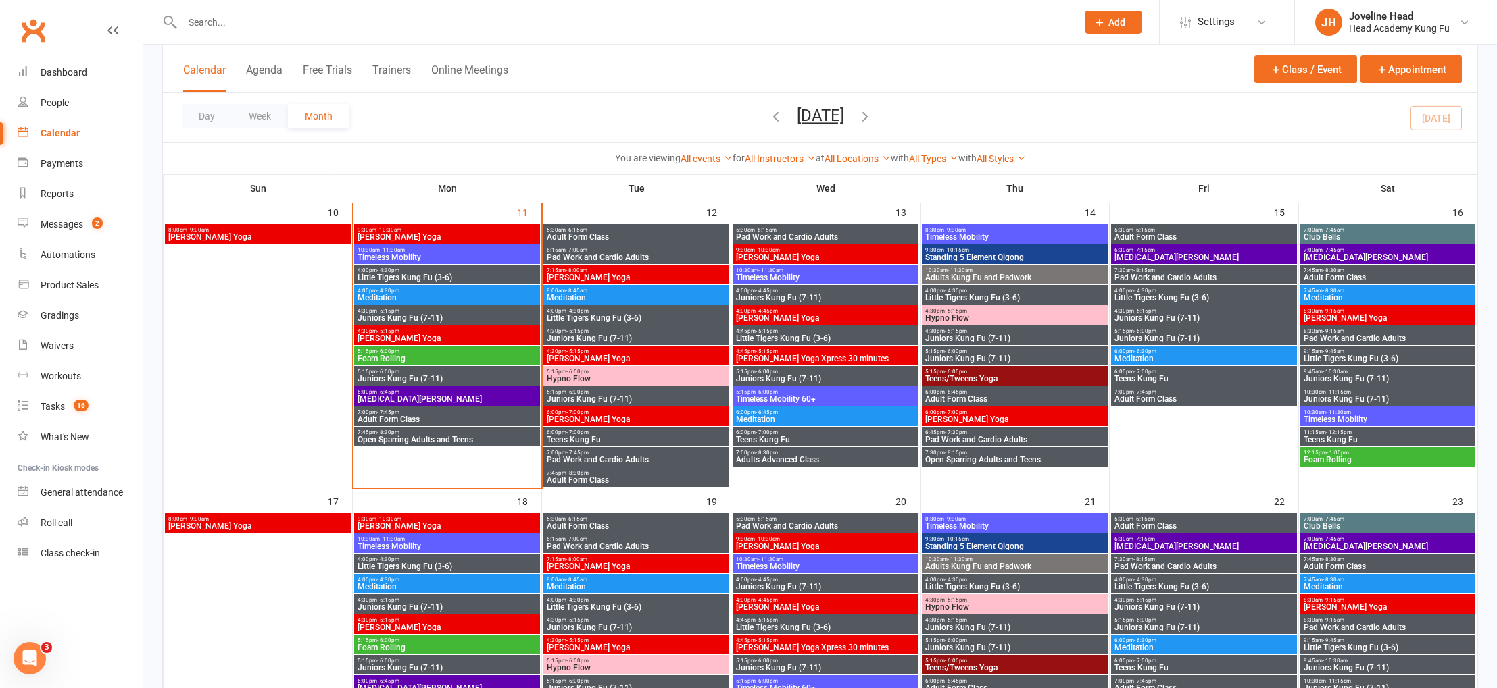
click at [227, 25] on input "text" at bounding box center [622, 22] width 888 height 19
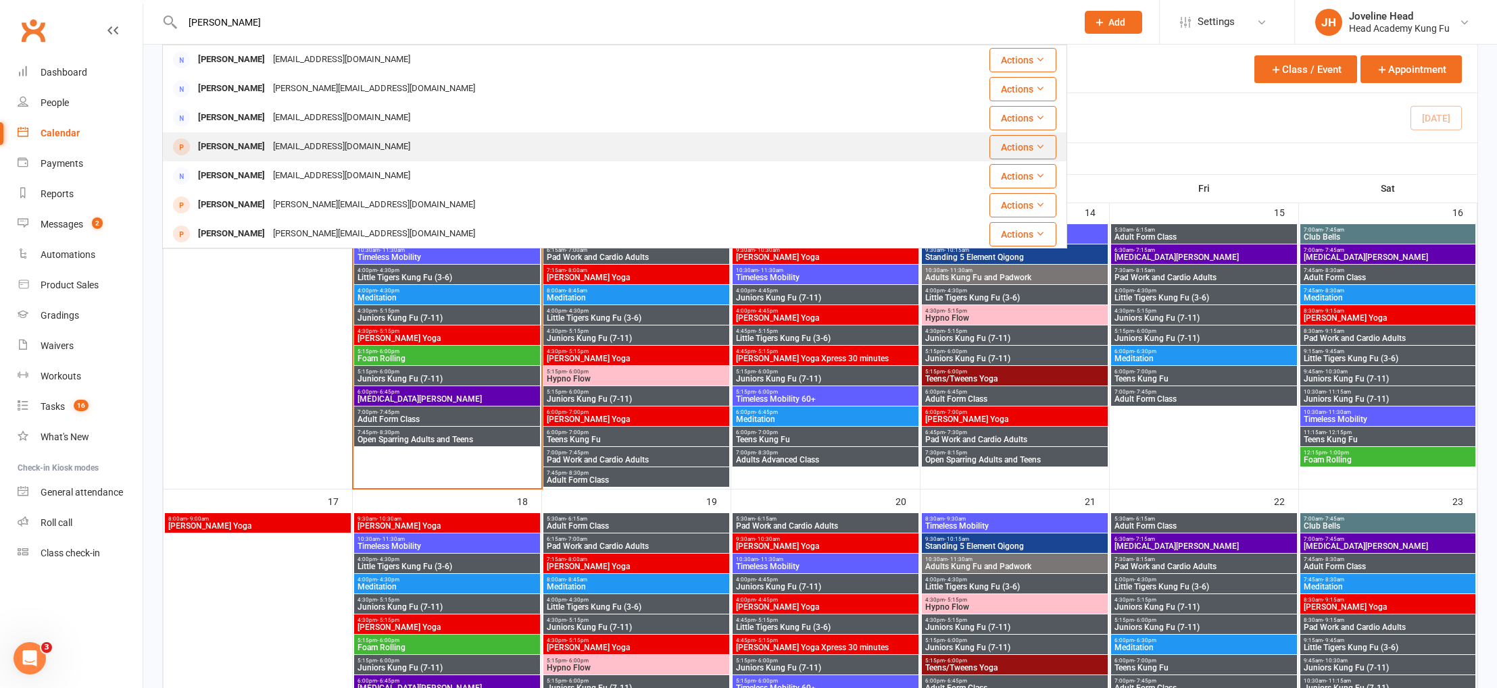
type input "[PERSON_NAME]"
click at [254, 147] on div "[PERSON_NAME]" at bounding box center [231, 147] width 75 height 20
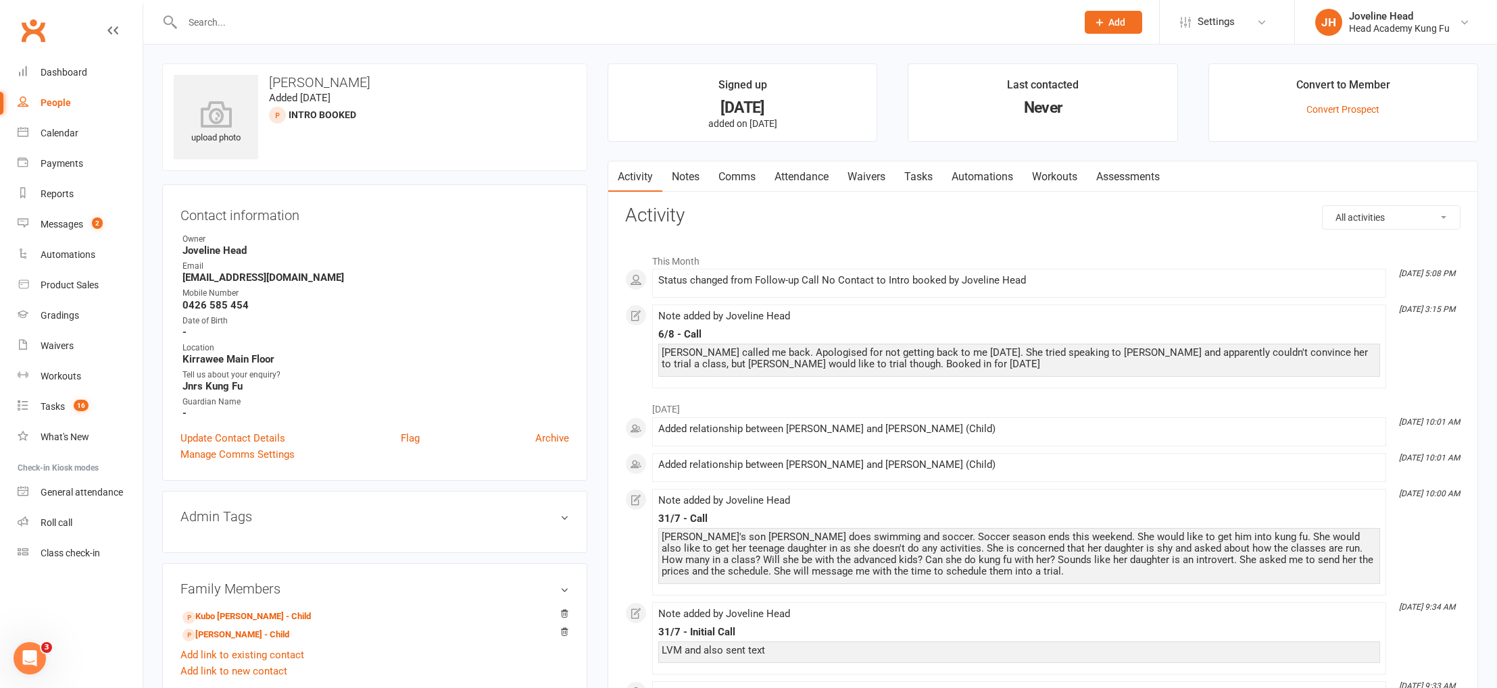
click at [695, 181] on link "Notes" at bounding box center [685, 176] width 47 height 31
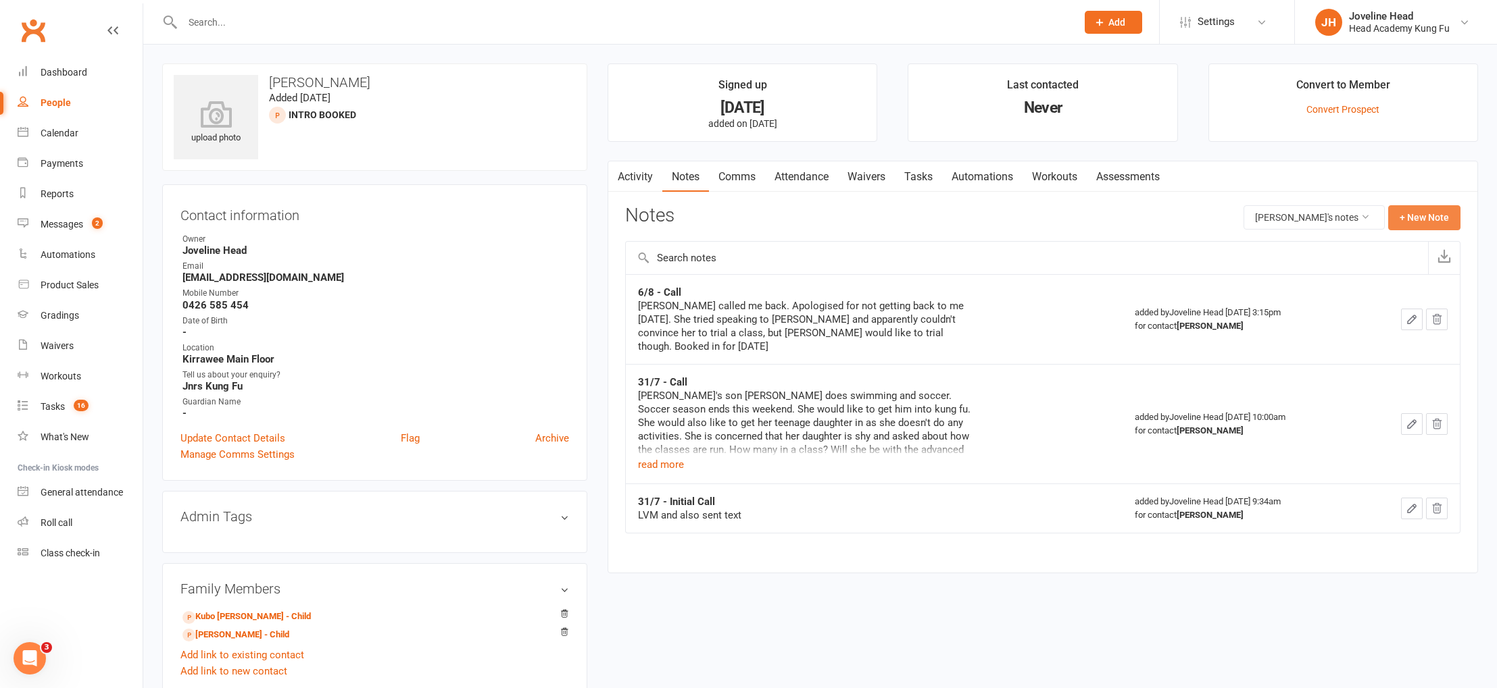
click at [1401, 217] on button "+ New Note" at bounding box center [1424, 217] width 72 height 24
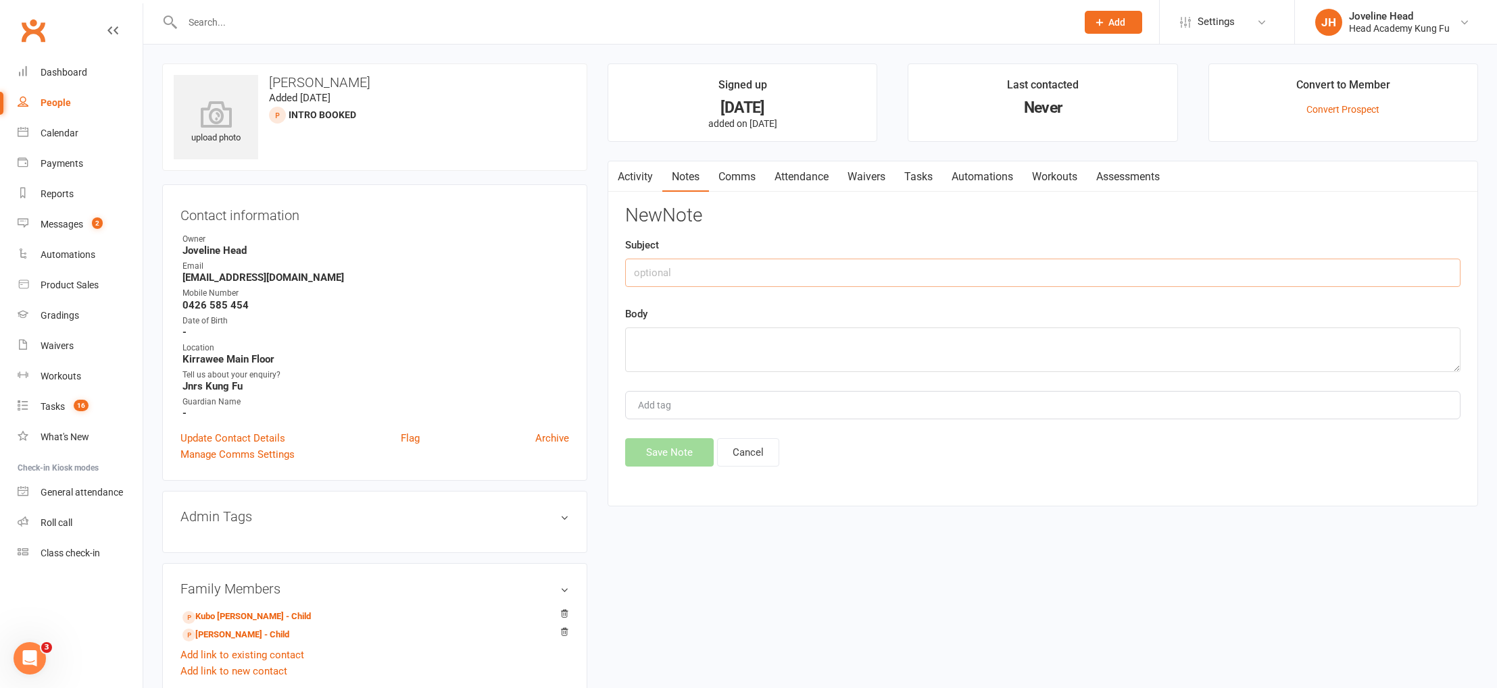
click at [734, 281] on input "text" at bounding box center [1042, 273] width 835 height 28
drag, startPoint x: 634, startPoint y: 274, endPoint x: 574, endPoint y: 265, distance: 60.2
click at [574, 265] on div "upload photo [PERSON_NAME] Added [DATE] Intro booked prospect Contact informati…" at bounding box center [820, 592] width 1336 height 1056
type input "9/8 - Followup post trial"
type textarea "LVM and sent text"
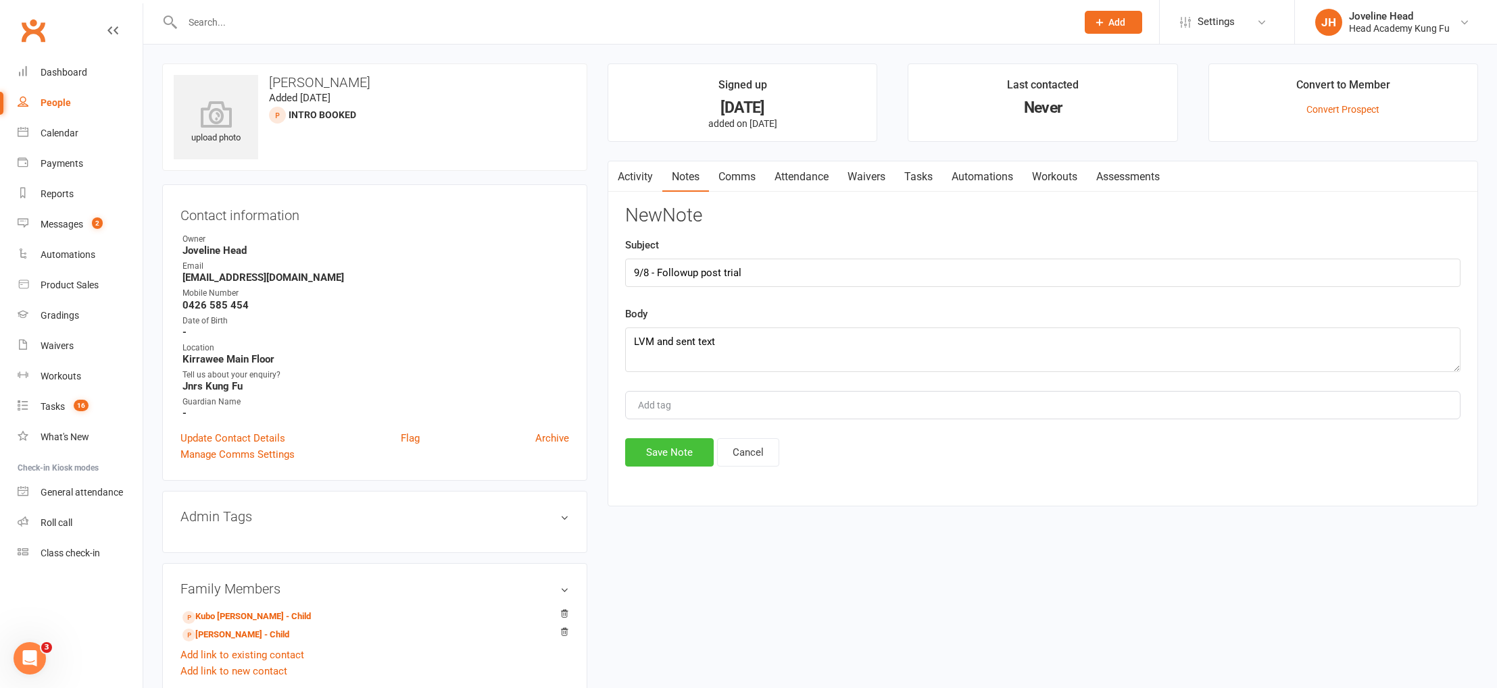
click at [687, 455] on button "Save Note" at bounding box center [669, 452] width 89 height 28
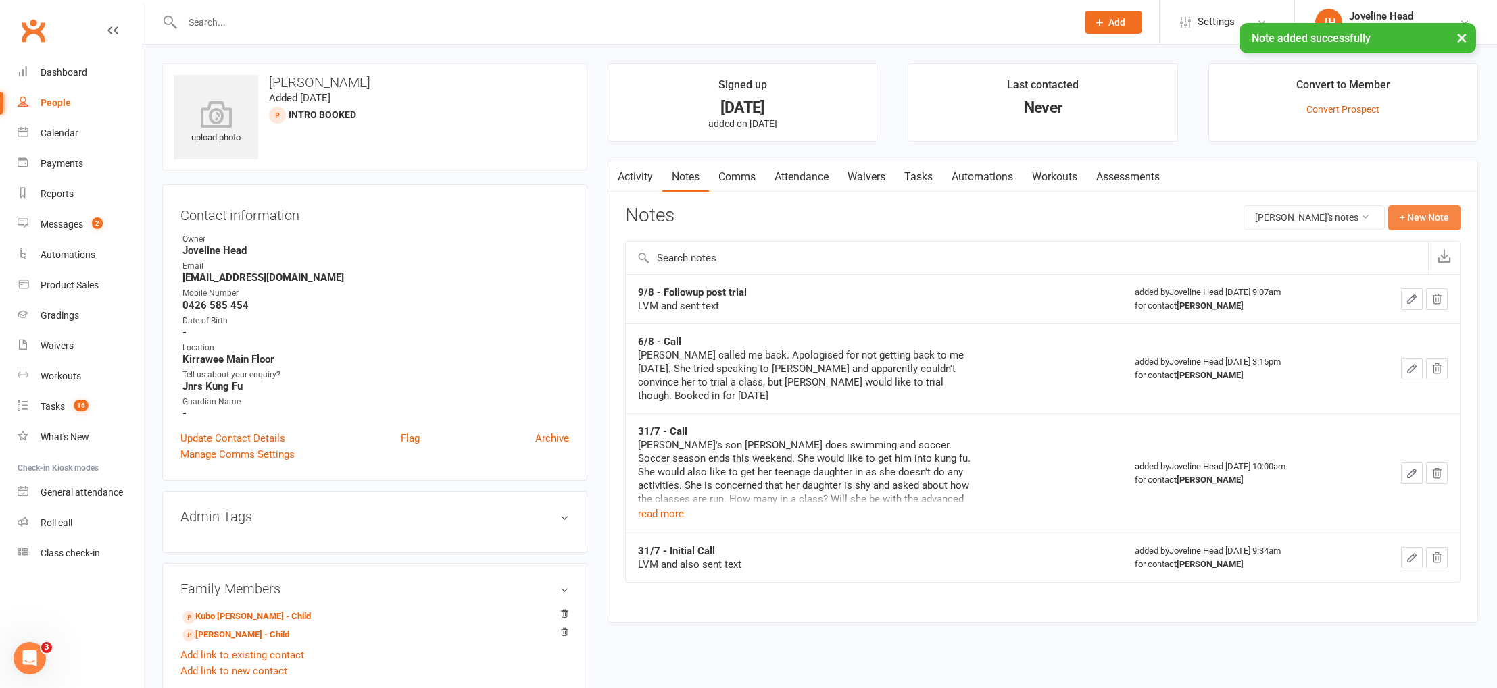
click at [1417, 221] on button "+ New Note" at bounding box center [1424, 217] width 72 height 24
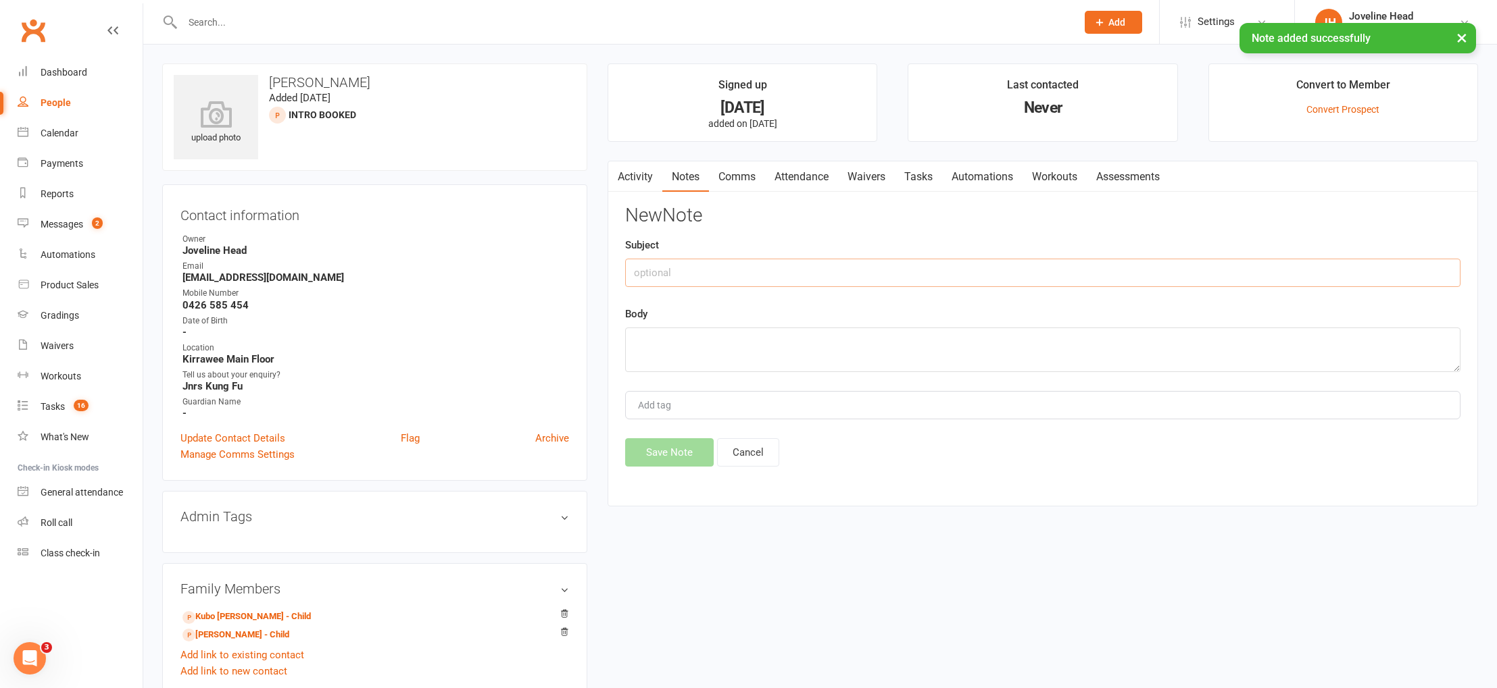
click at [670, 282] on input "text" at bounding box center [1042, 273] width 835 height 28
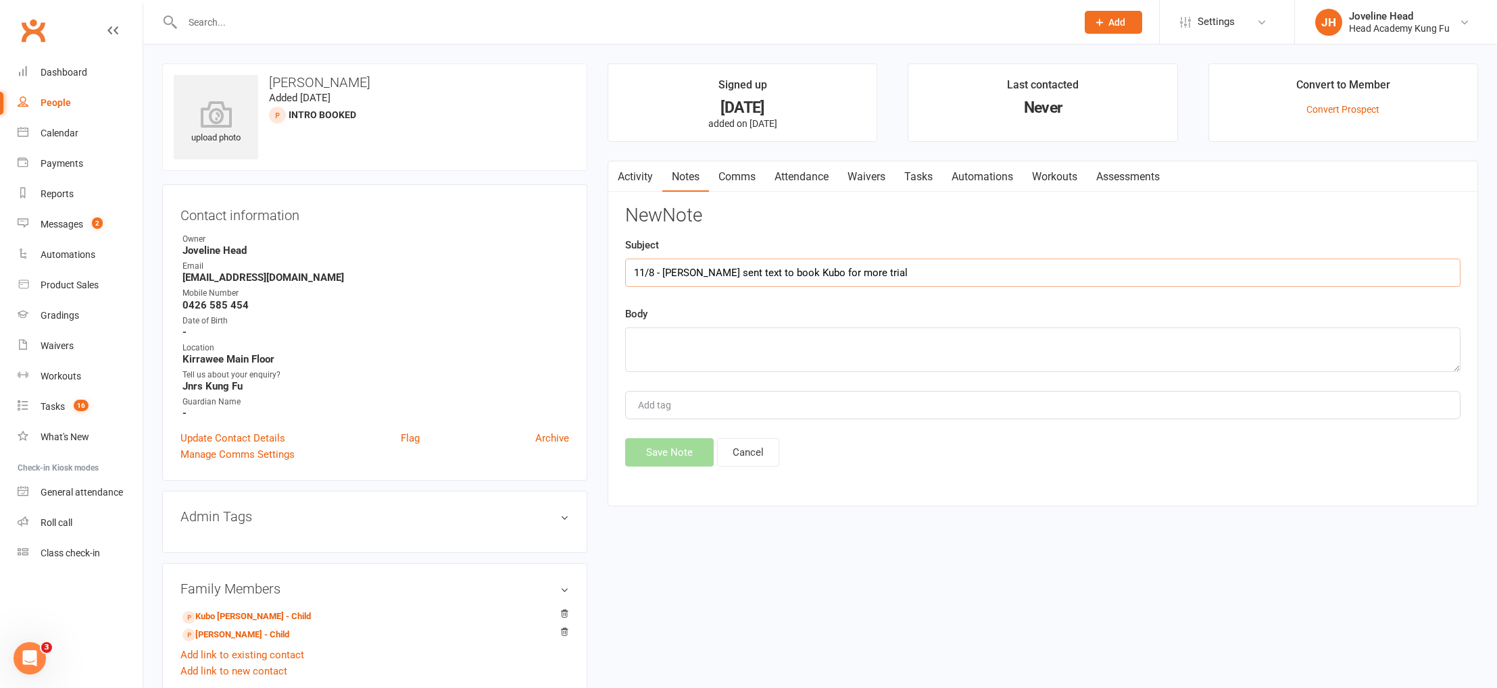
type input "11/8 - [PERSON_NAME] sent text to book Kubo for more trial"
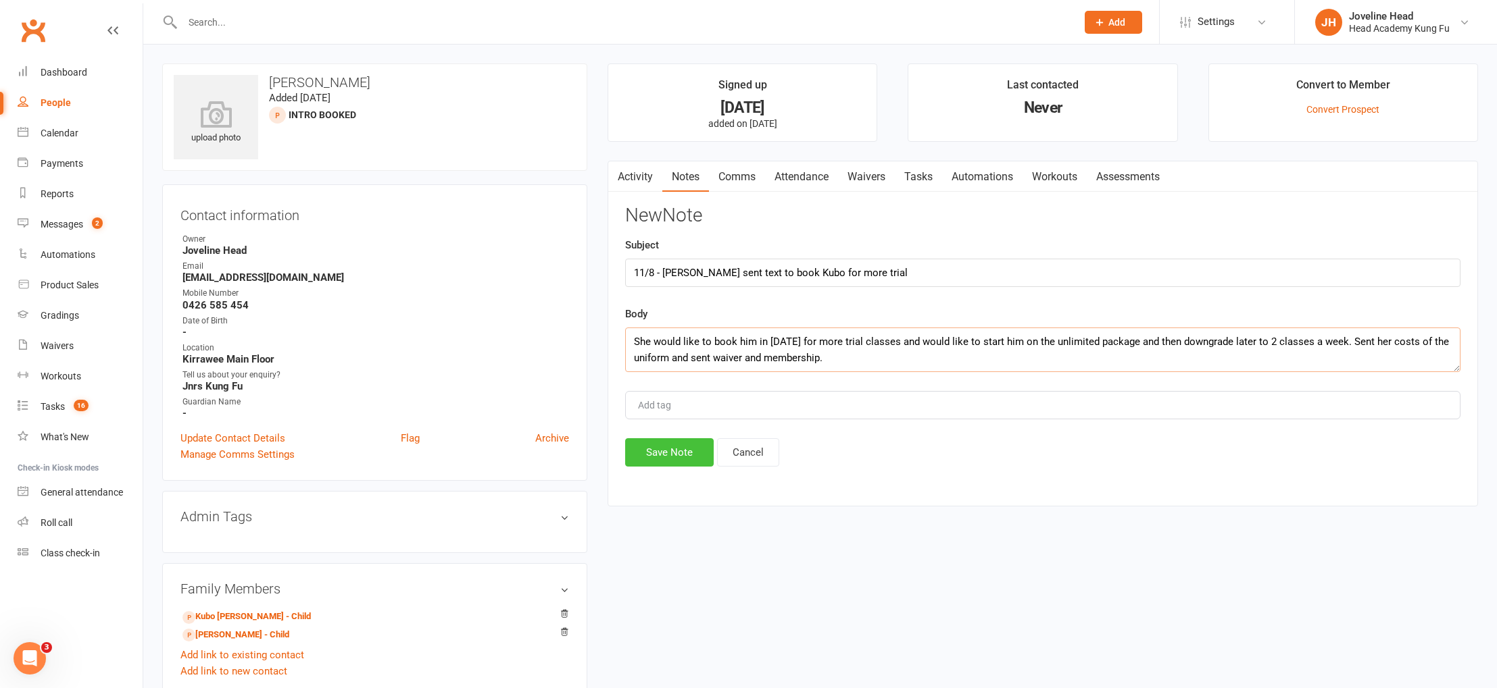
type textarea "She would like to book him in [DATE] for more trial classes and would like to s…"
click at [671, 447] on button "Save Note" at bounding box center [669, 452] width 89 height 28
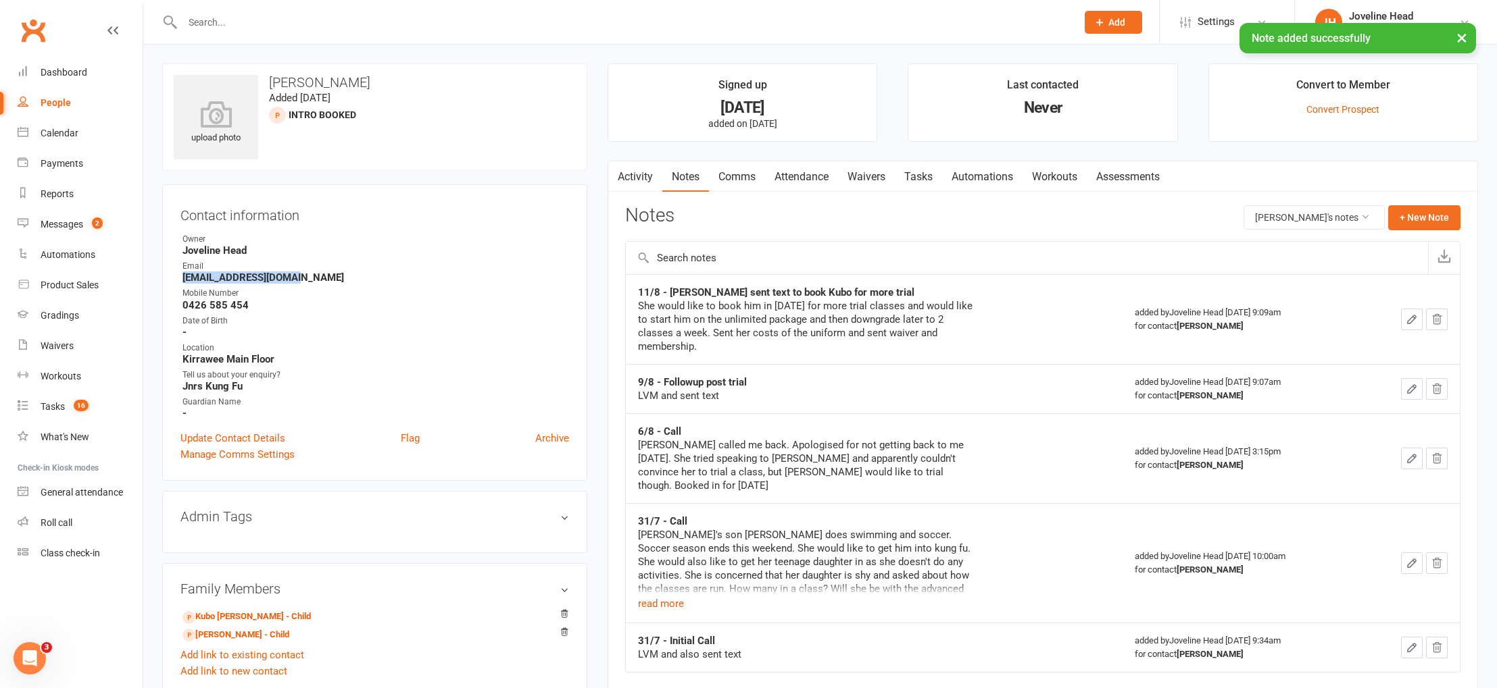
drag, startPoint x: 289, startPoint y: 282, endPoint x: 189, endPoint y: 280, distance: 100.0
click at [184, 281] on strong "[EMAIL_ADDRESS][DOMAIN_NAME]" at bounding box center [375, 278] width 386 height 12
copy strong "[EMAIL_ADDRESS][DOMAIN_NAME]"
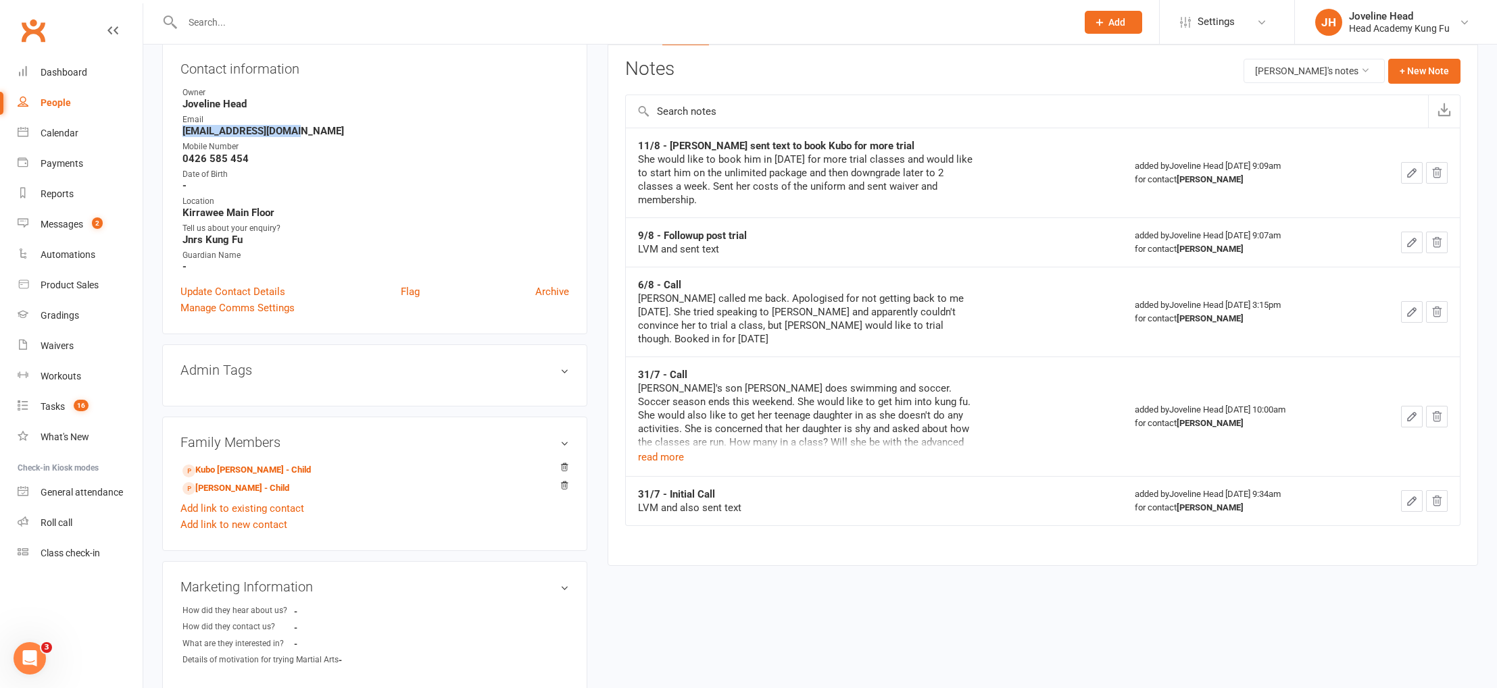
scroll to position [123, 0]
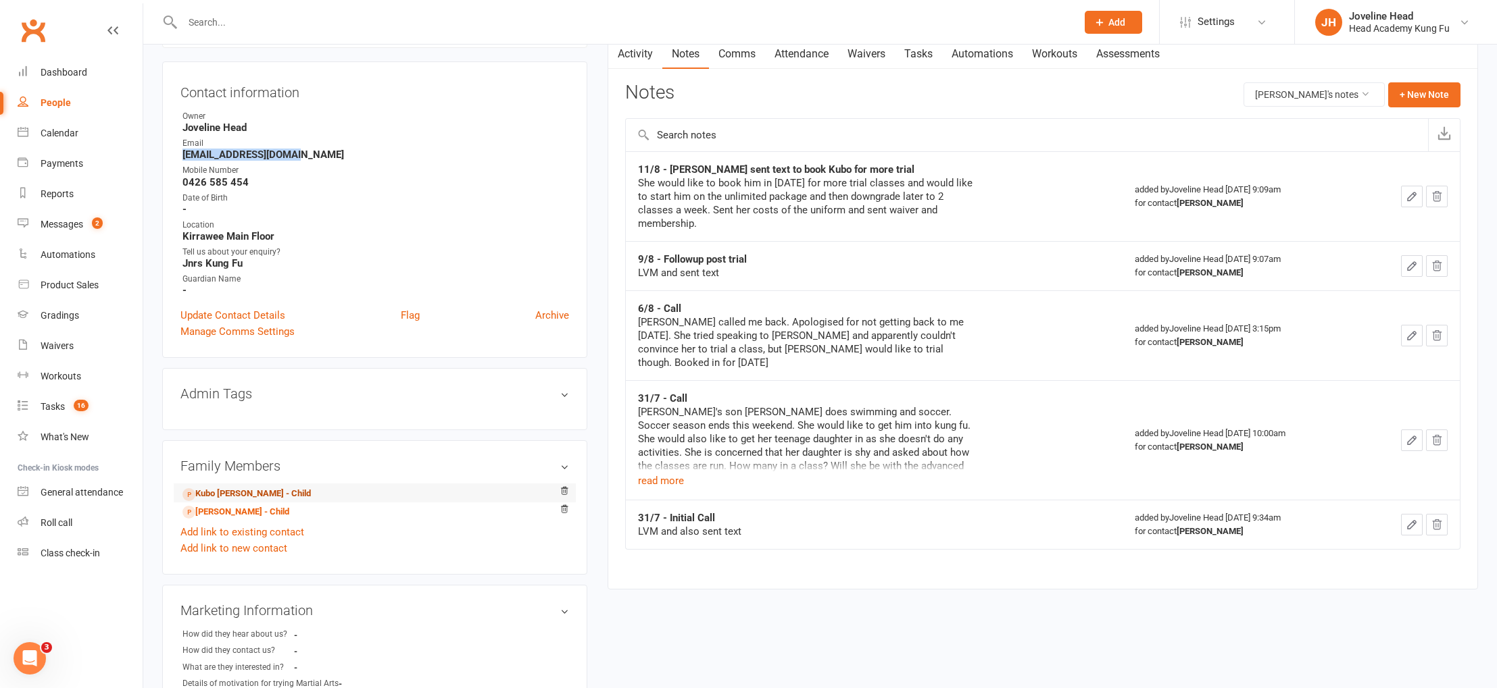
click at [235, 494] on link "Kubo [PERSON_NAME] - Child" at bounding box center [246, 494] width 128 height 14
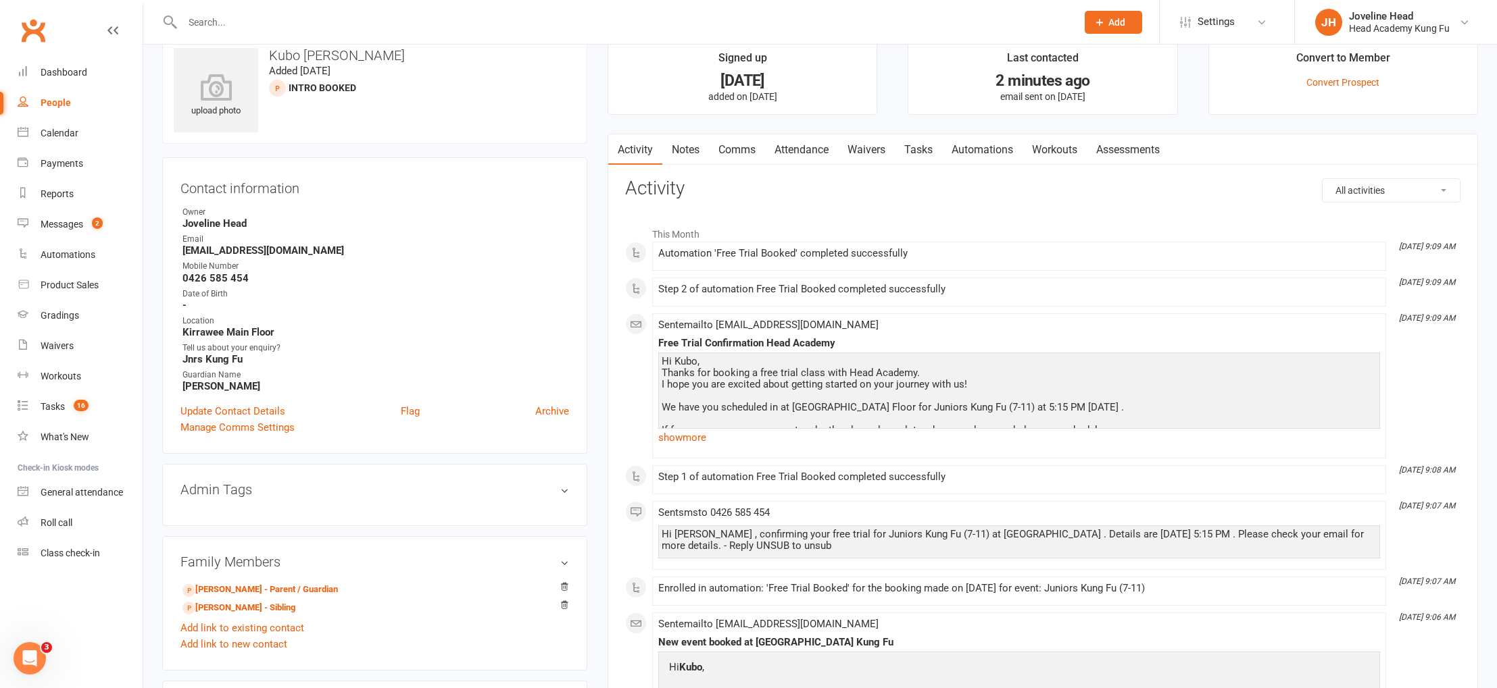
scroll to position [95, 0]
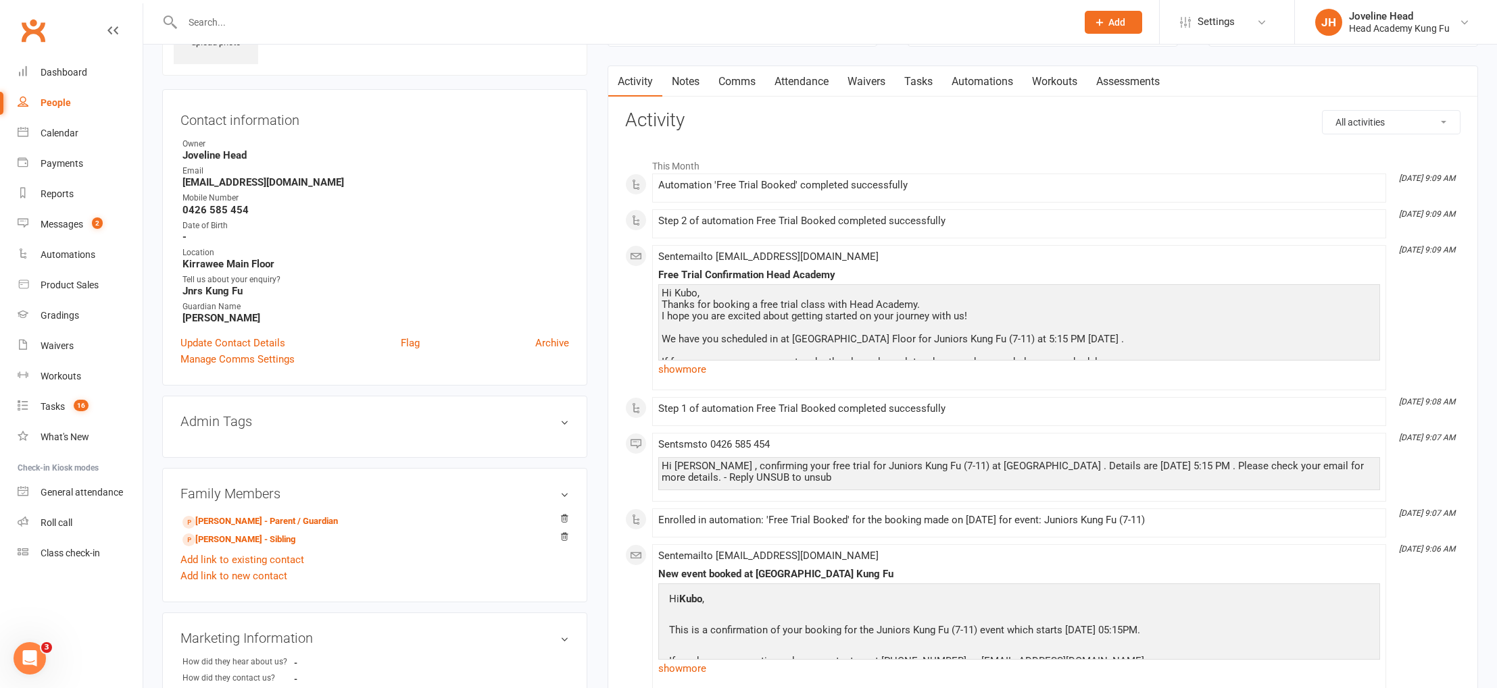
click at [680, 72] on link "Notes" at bounding box center [685, 81] width 47 height 31
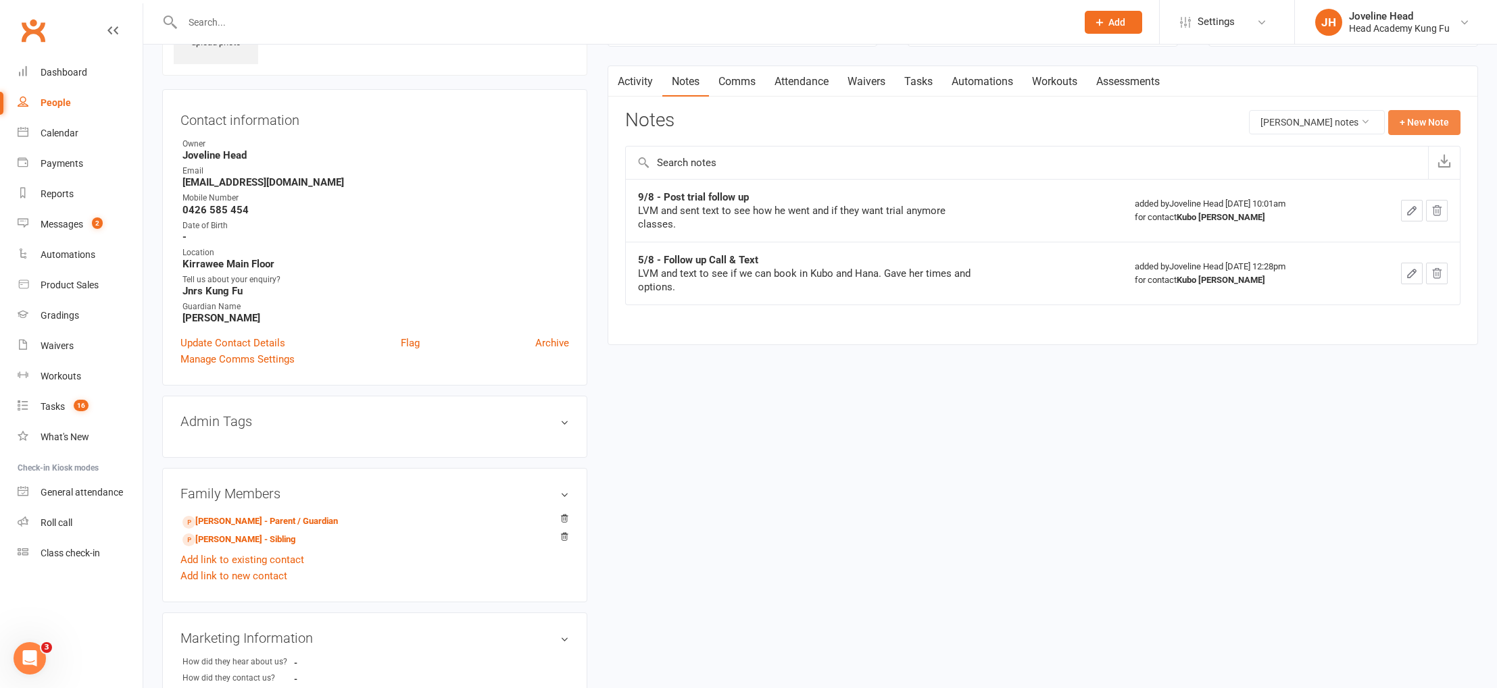
click at [1416, 120] on button "+ New Note" at bounding box center [1424, 122] width 72 height 24
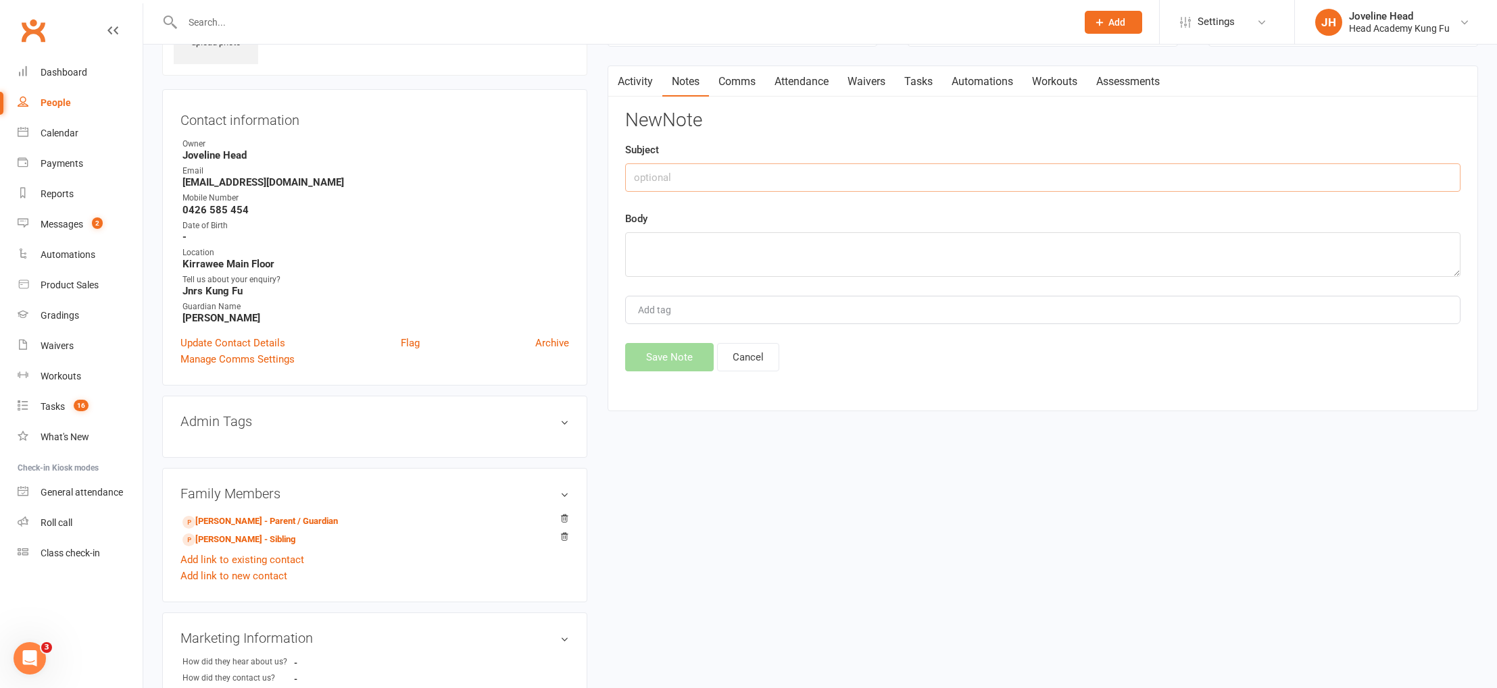
click at [654, 176] on input "text" at bounding box center [1042, 178] width 835 height 28
type input "11/9 - Sent membership and waiver"
paste textarea "Hi [PERSON_NAME] have booked Kubo into the Juniors class this afternoon at 5.15…"
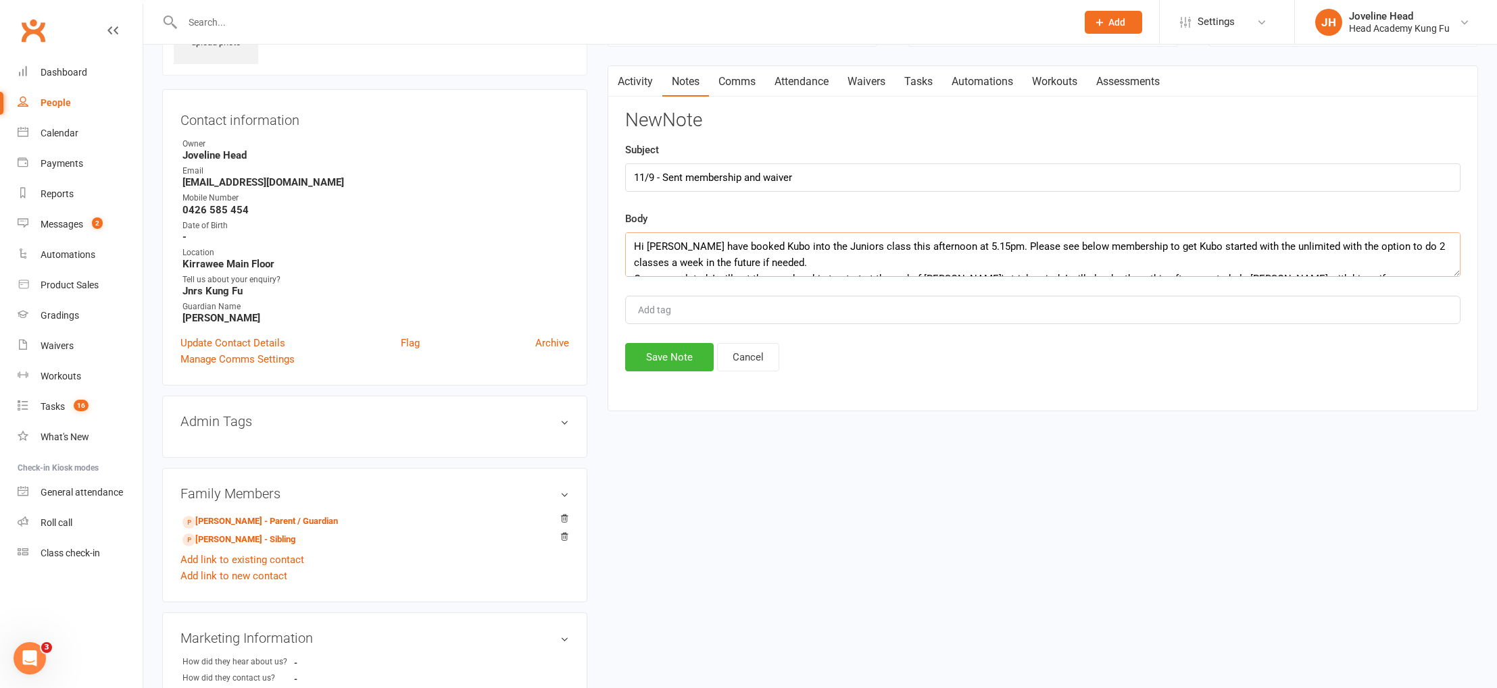
scroll to position [122, 0]
type textarea "Hi [PERSON_NAME] have booked Kubo into the Juniors class this afternoon at 5.15…"
click at [673, 360] on button "Save Note" at bounding box center [669, 357] width 89 height 28
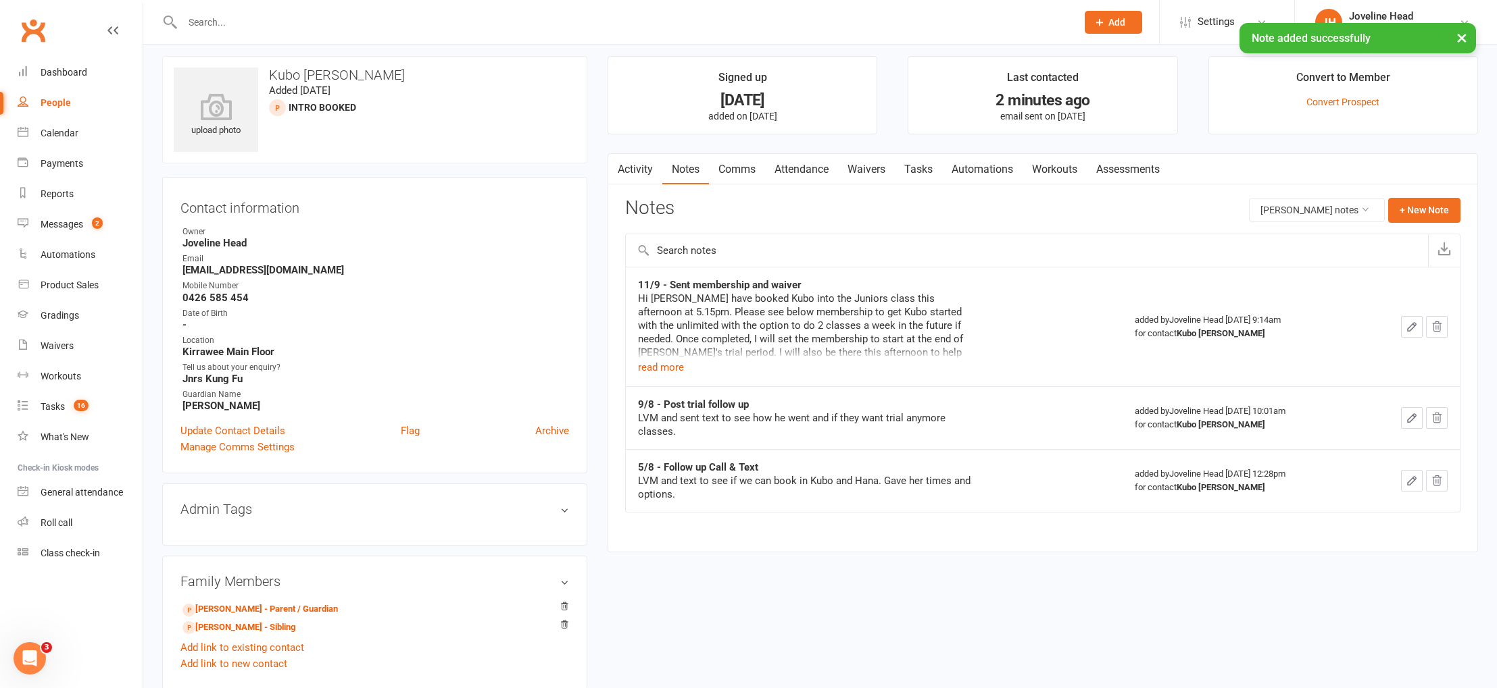
scroll to position [0, 0]
